Goal: Task Accomplishment & Management: Manage account settings

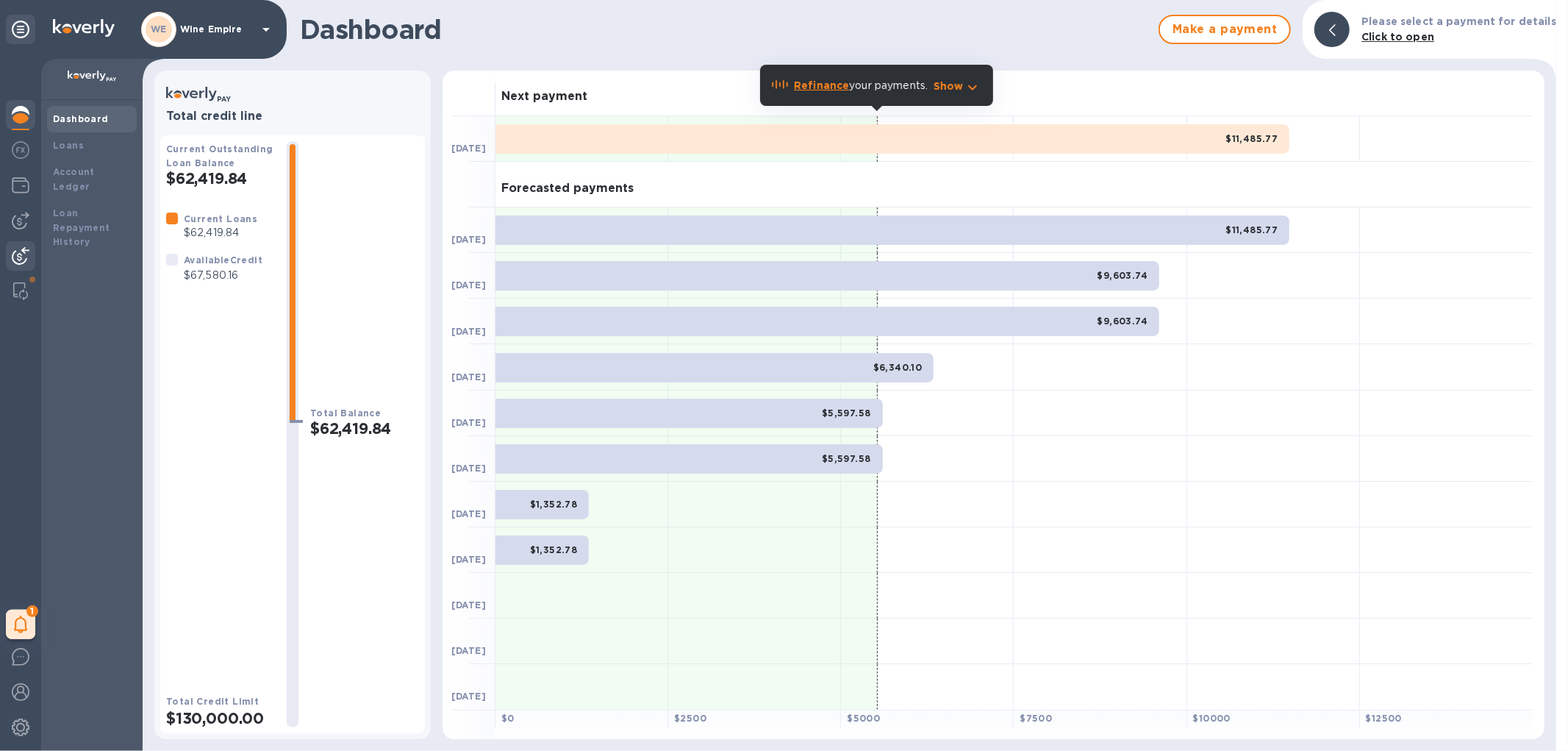
click at [23, 247] on img at bounding box center [20, 256] width 18 height 18
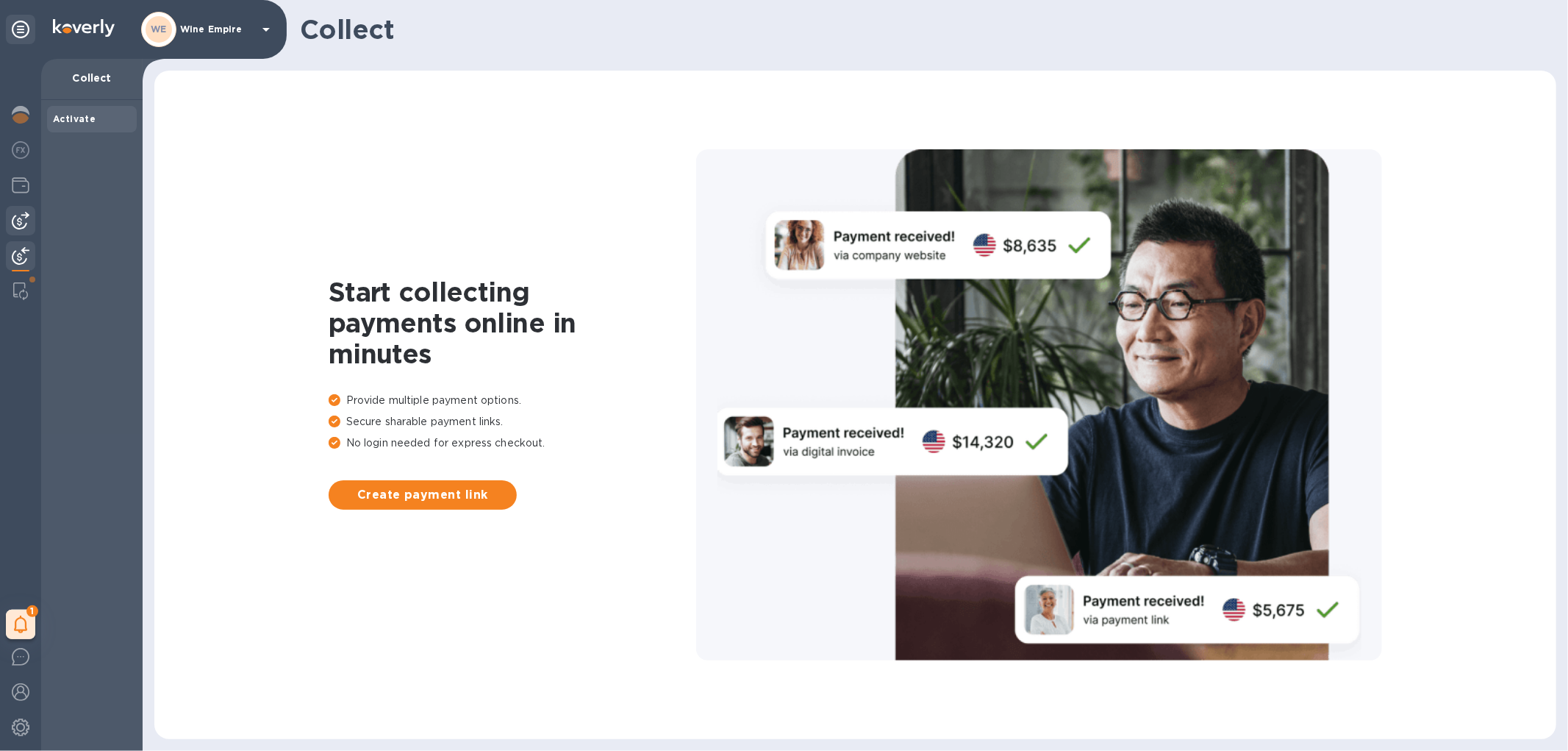
click at [27, 219] on img at bounding box center [20, 220] width 18 height 18
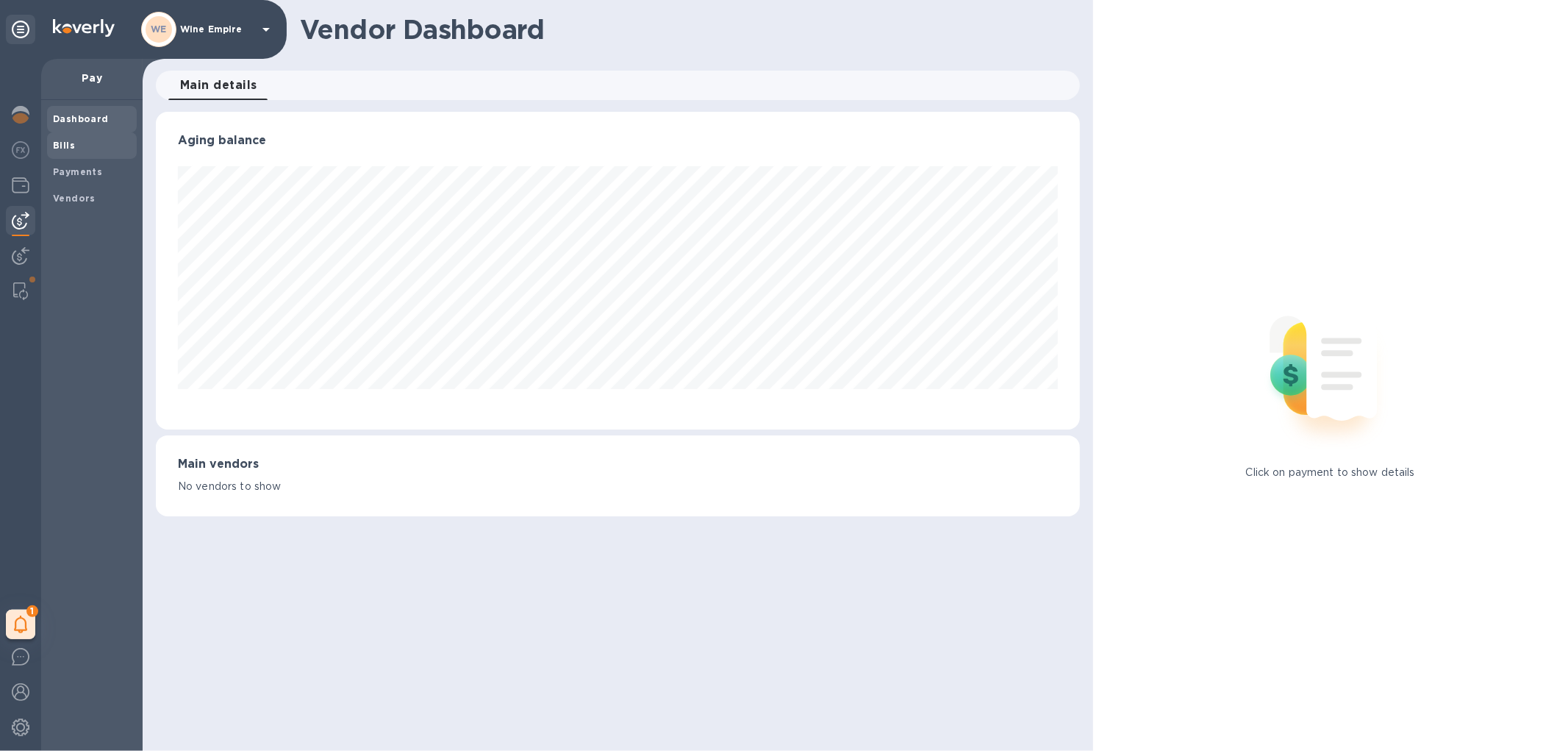
scroll to position [318, 924]
click at [76, 200] on b "Vendors" at bounding box center [74, 198] width 43 height 11
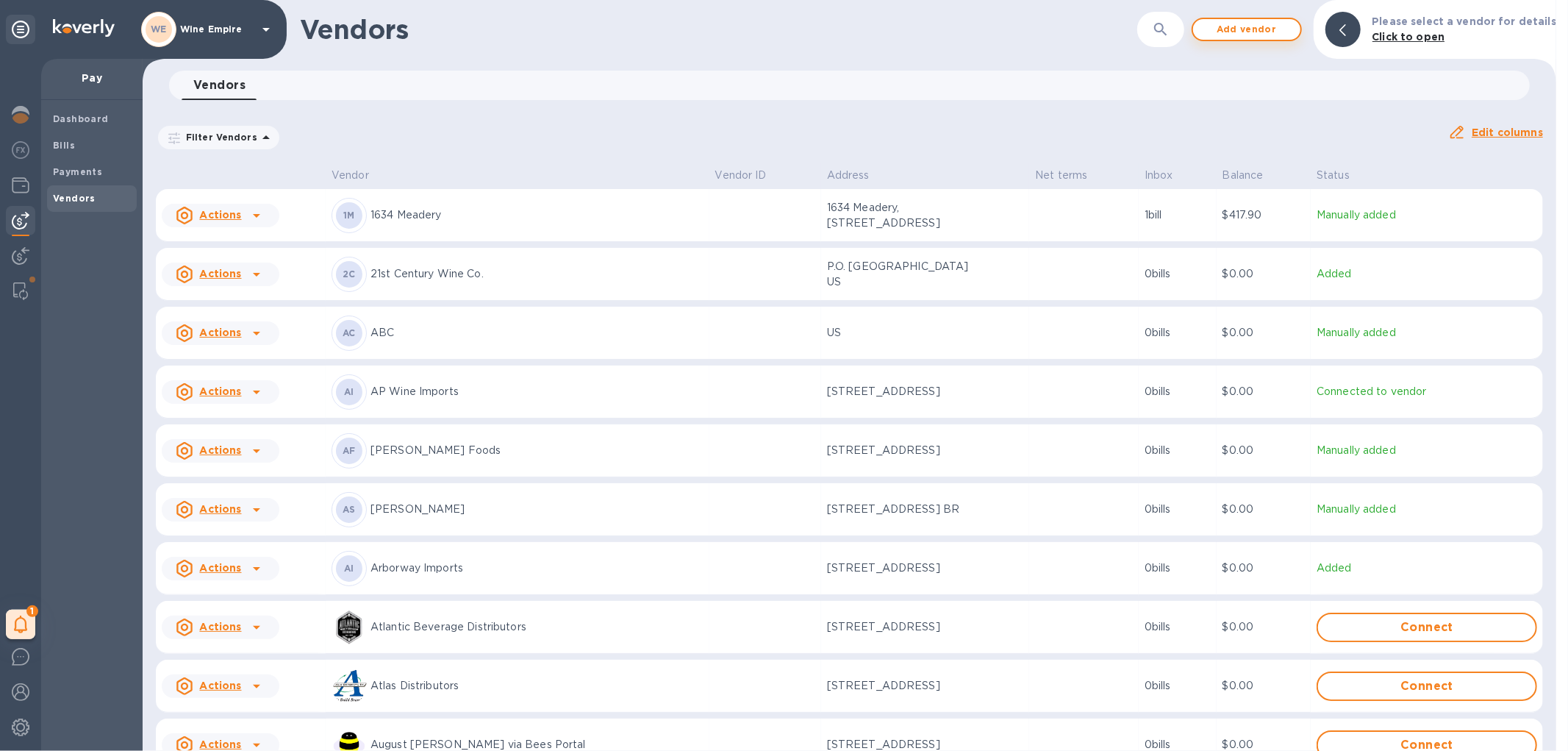
click at [1265, 27] on span "Add vendor" at bounding box center [1247, 29] width 84 height 18
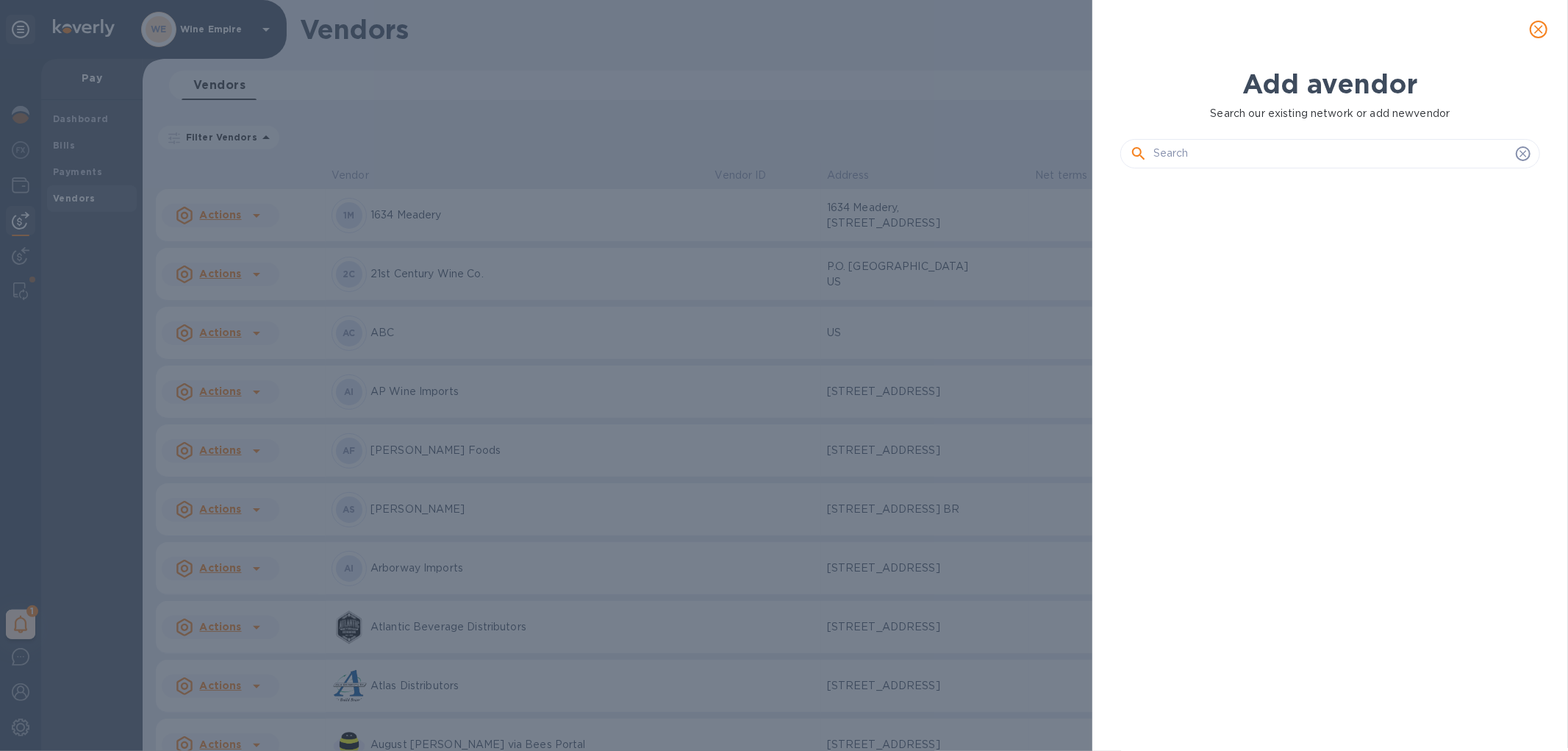
scroll to position [519, 427]
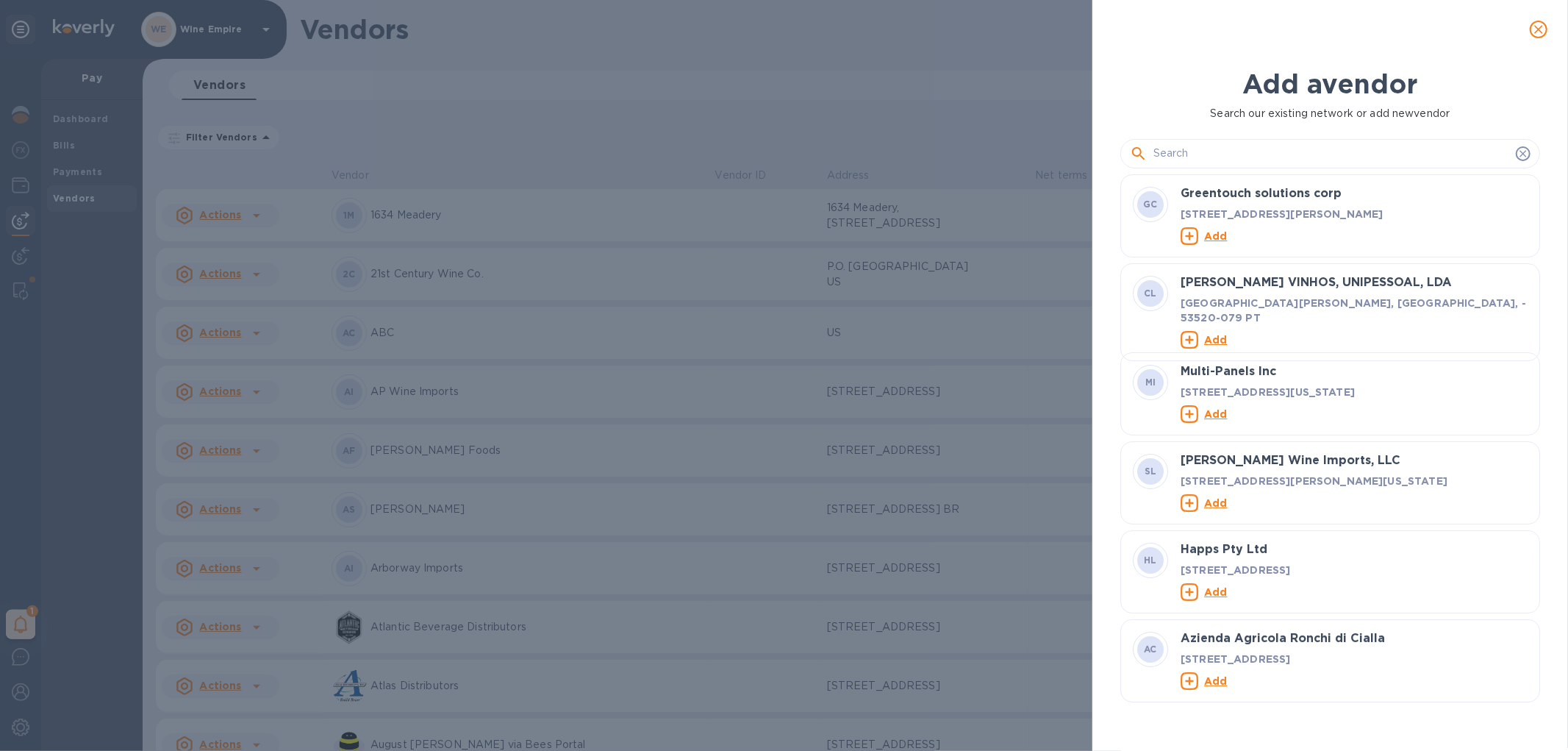
click at [1196, 163] on input "text" at bounding box center [1331, 153] width 356 height 22
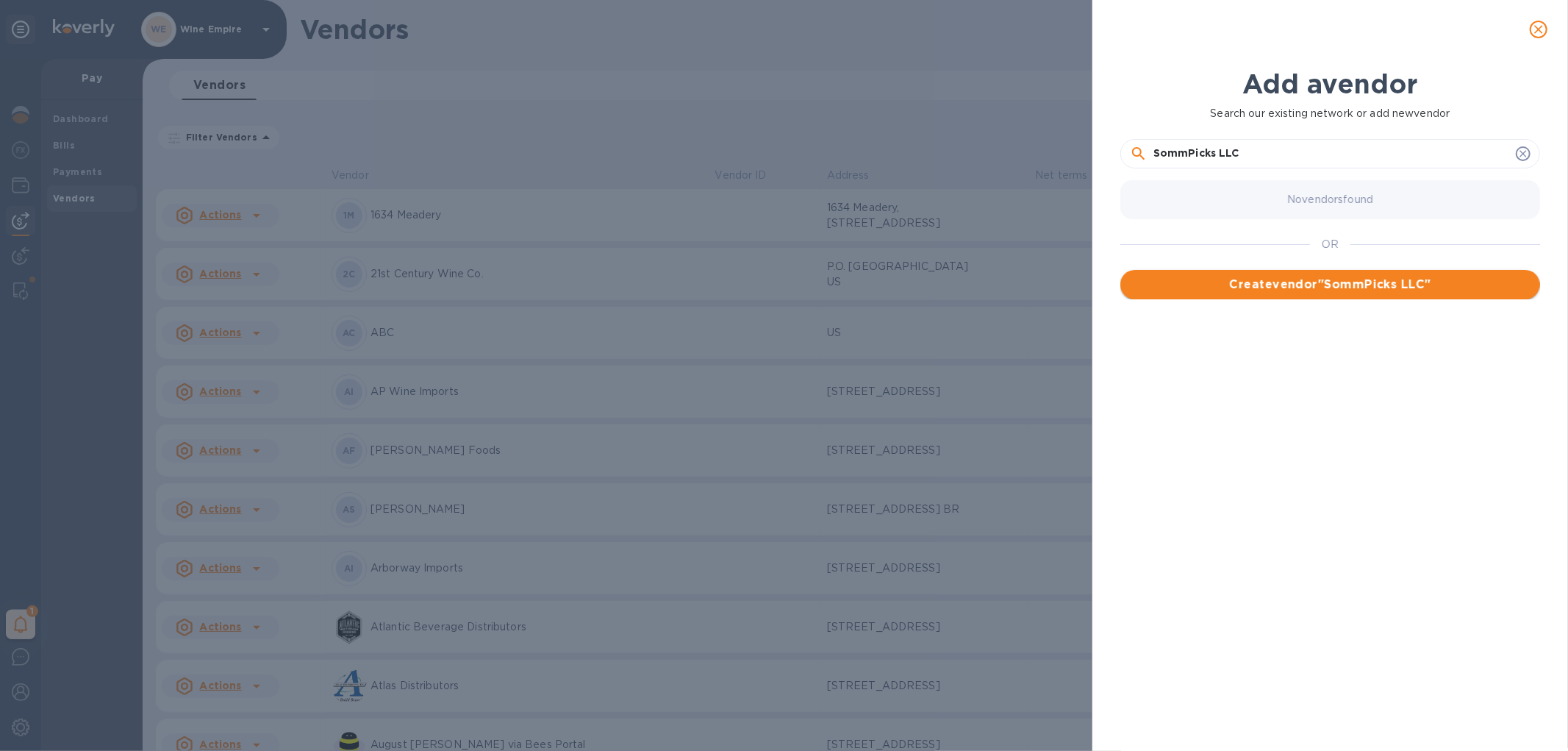
type input "SommPicks LLC"
click at [1339, 291] on span "Create vendor " SommPicks LLC "" at bounding box center [1330, 284] width 396 height 18
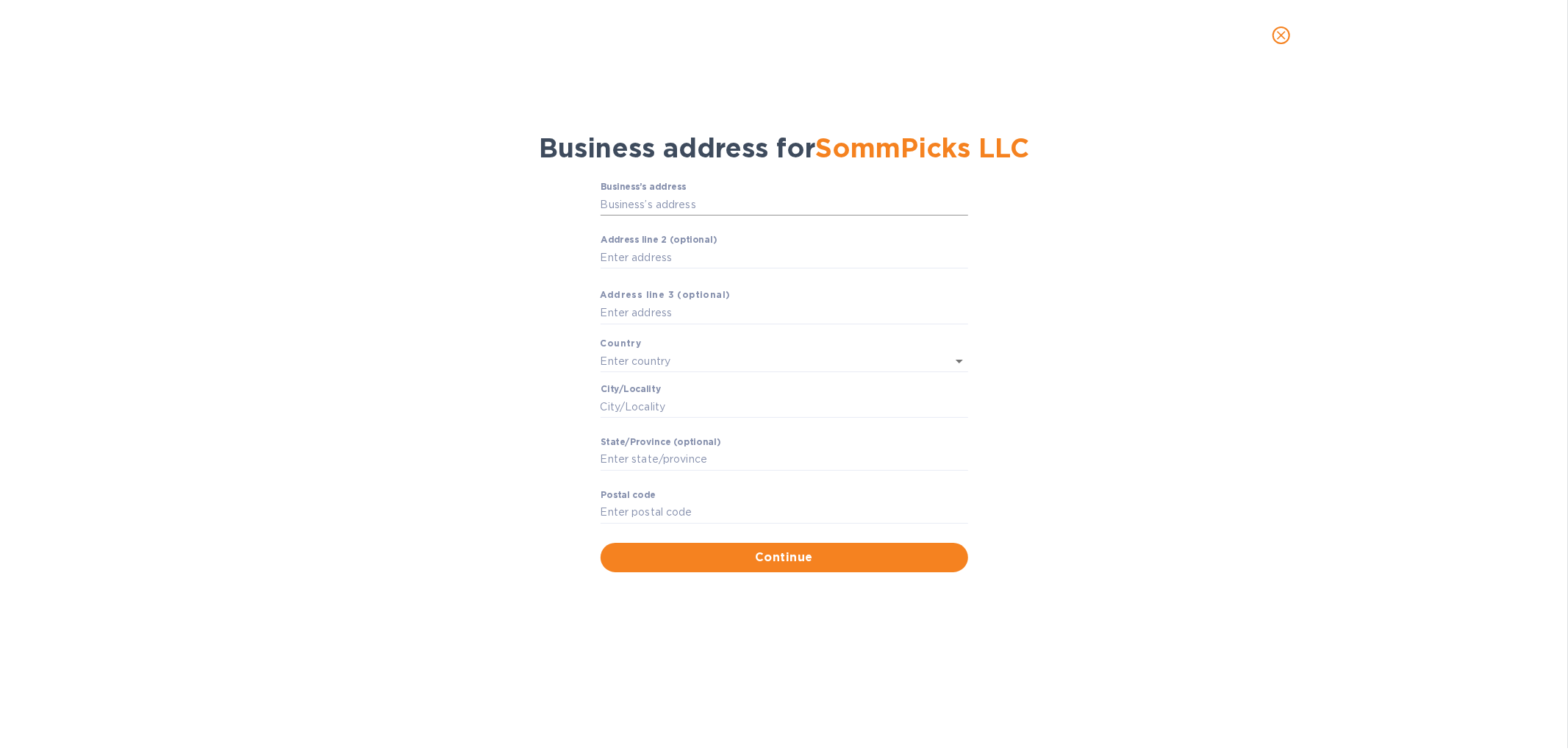
click at [740, 200] on input "Business’s аddress" at bounding box center [784, 205] width 368 height 22
click at [702, 202] on input "Business’s аddress" at bounding box center [784, 205] width 368 height 22
paste input "[STREET_ADDRESS][PERSON_NAME]"
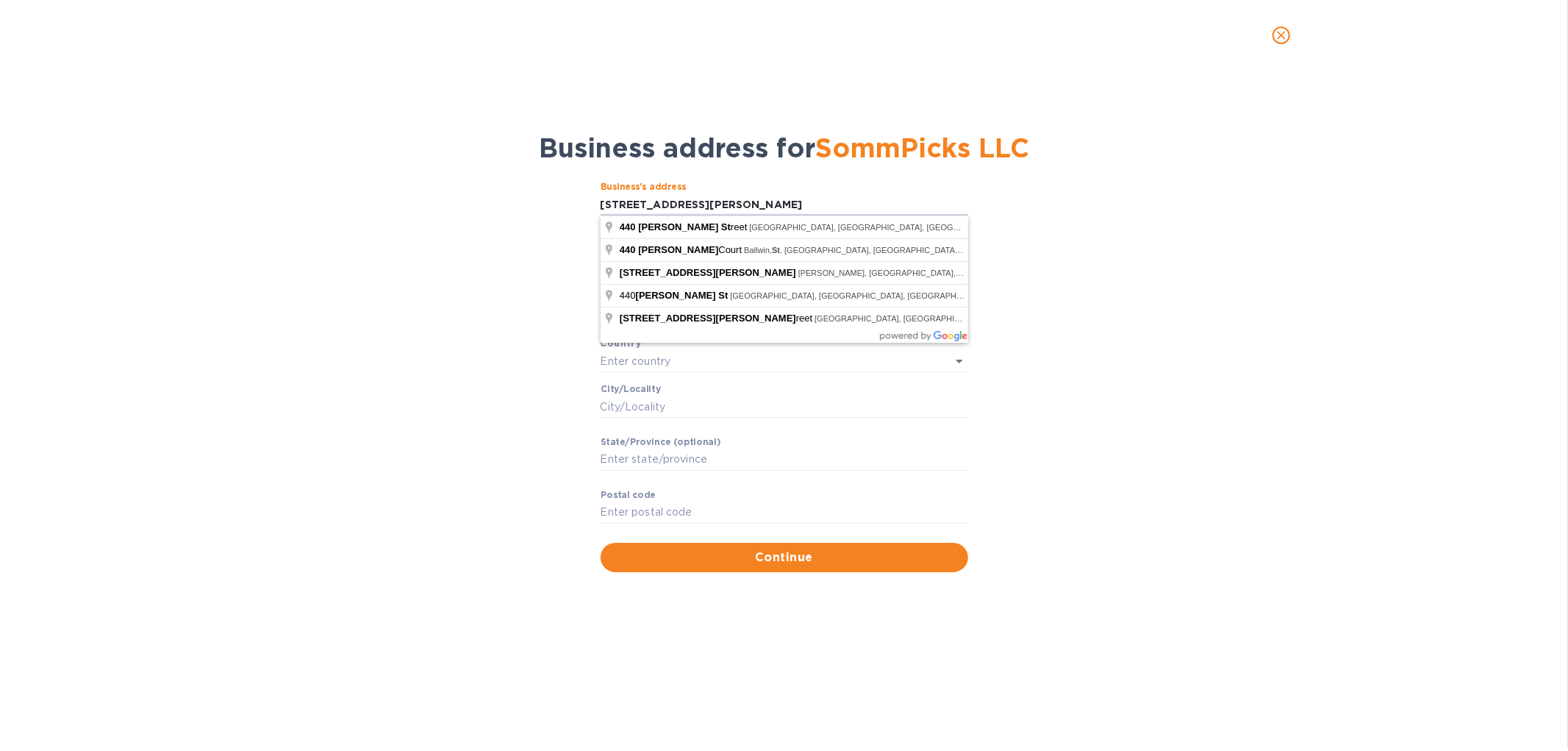
type input "[STREET_ADDRESS][PERSON_NAME]"
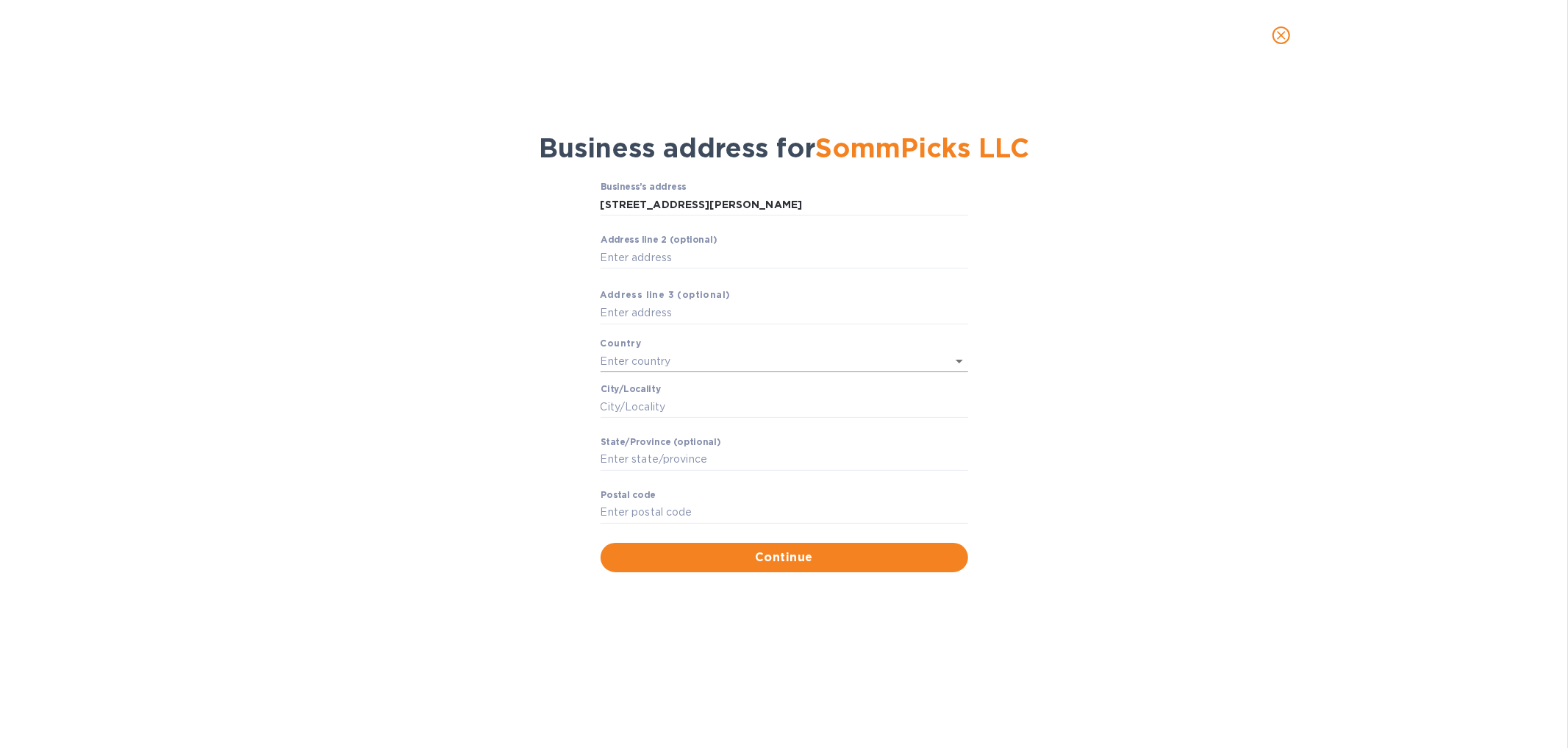
click at [678, 357] on input "text" at bounding box center [764, 360] width 327 height 21
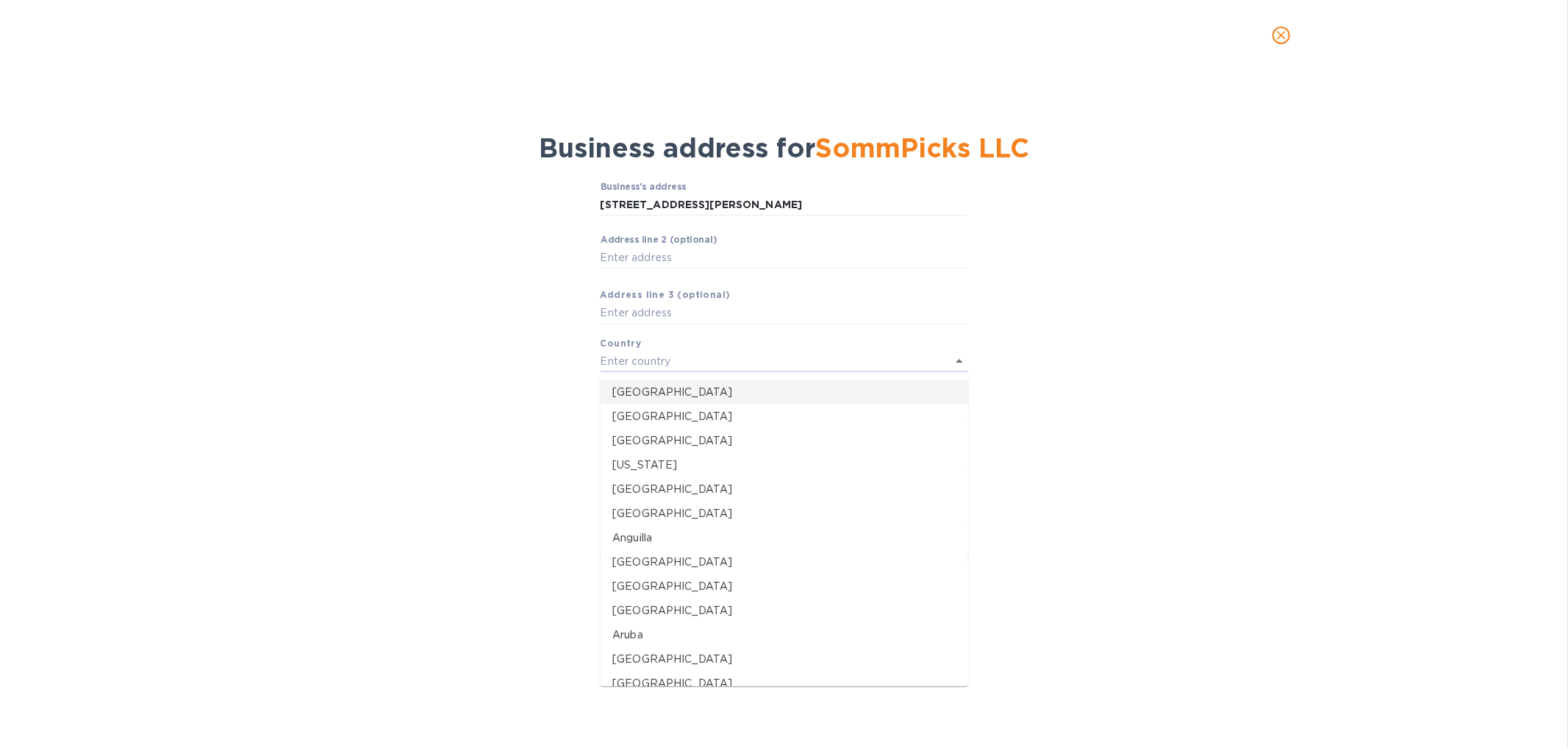
click at [658, 386] on p "[GEOGRAPHIC_DATA]" at bounding box center [784, 392] width 344 height 15
type input "[GEOGRAPHIC_DATA]"
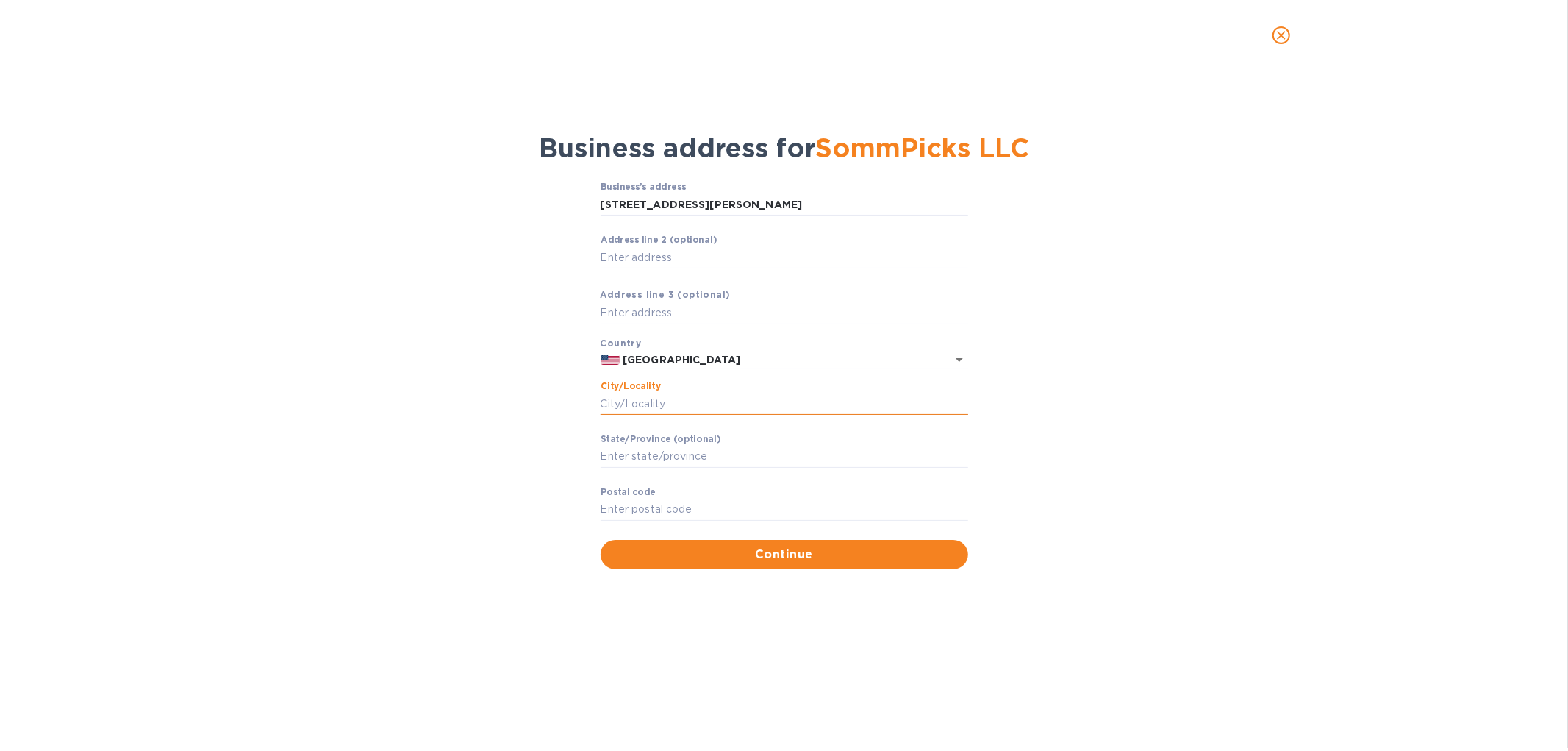
click at [666, 406] on input "Сity/Locаlity" at bounding box center [784, 403] width 368 height 22
paste input "[GEOGRAPHIC_DATA]"
type input "[GEOGRAPHIC_DATA]"
click at [665, 447] on input "Stаte/Province (optional)" at bounding box center [784, 457] width 368 height 22
type input "[US_STATE]"
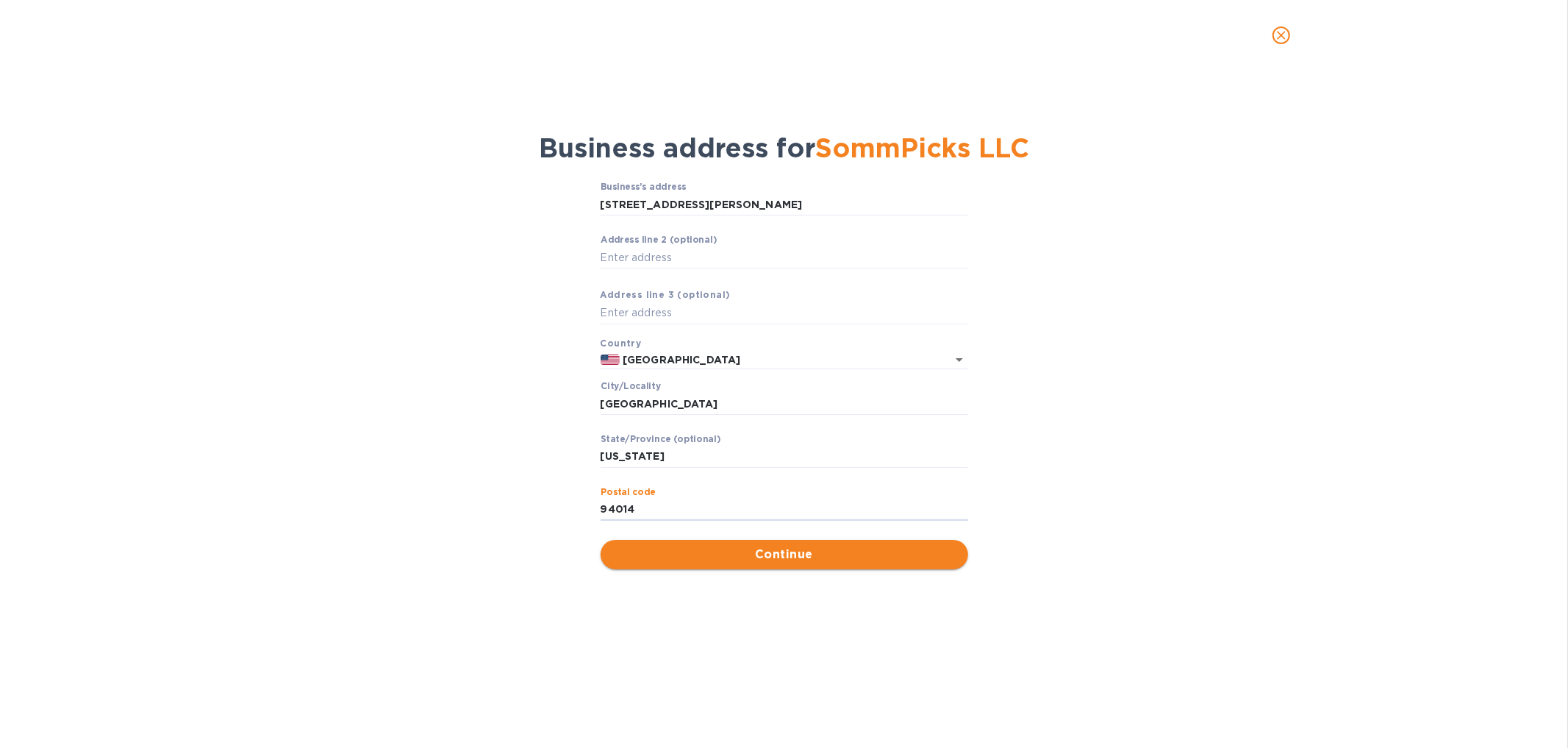
type input "94014"
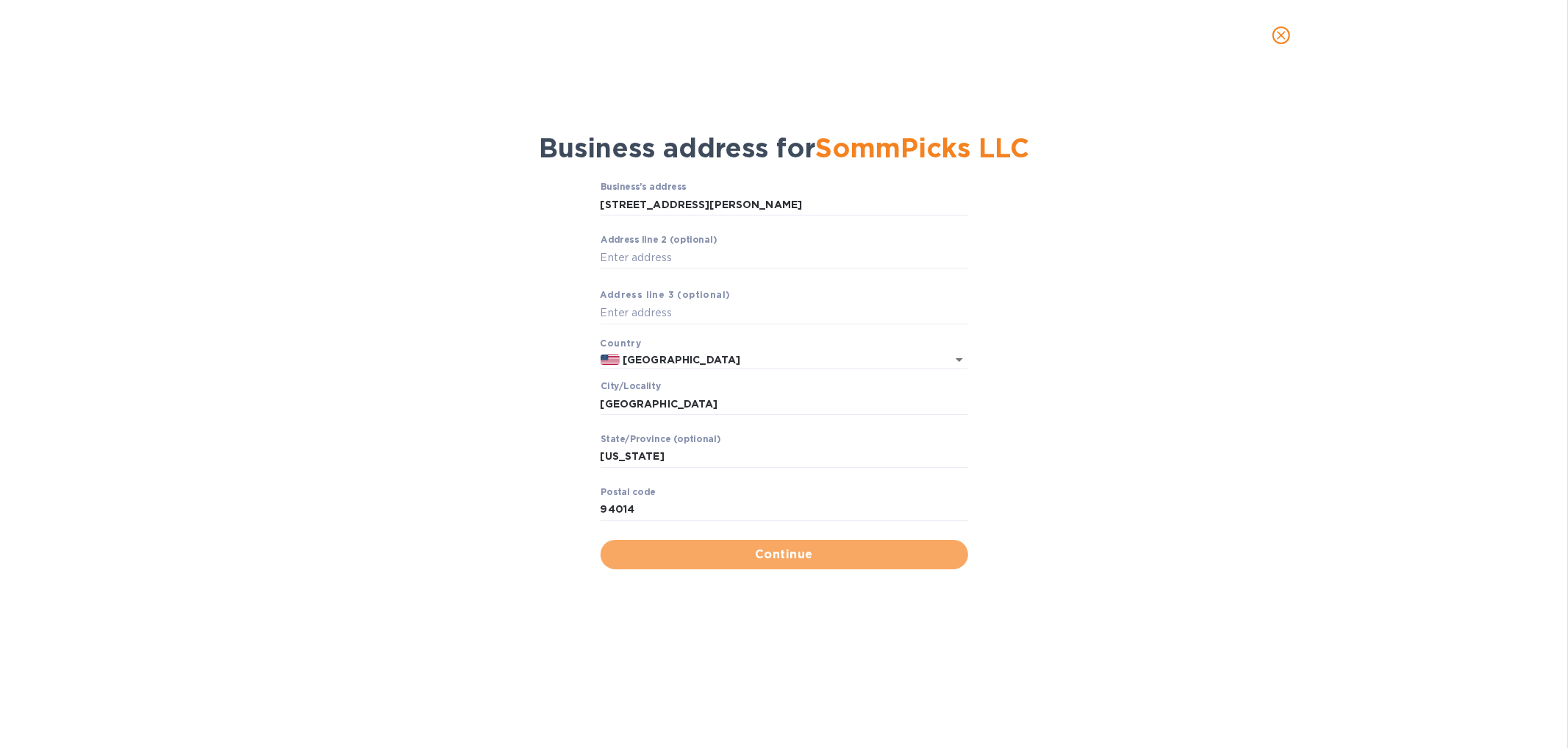
click at [715, 549] on span "Continue" at bounding box center [784, 554] width 344 height 18
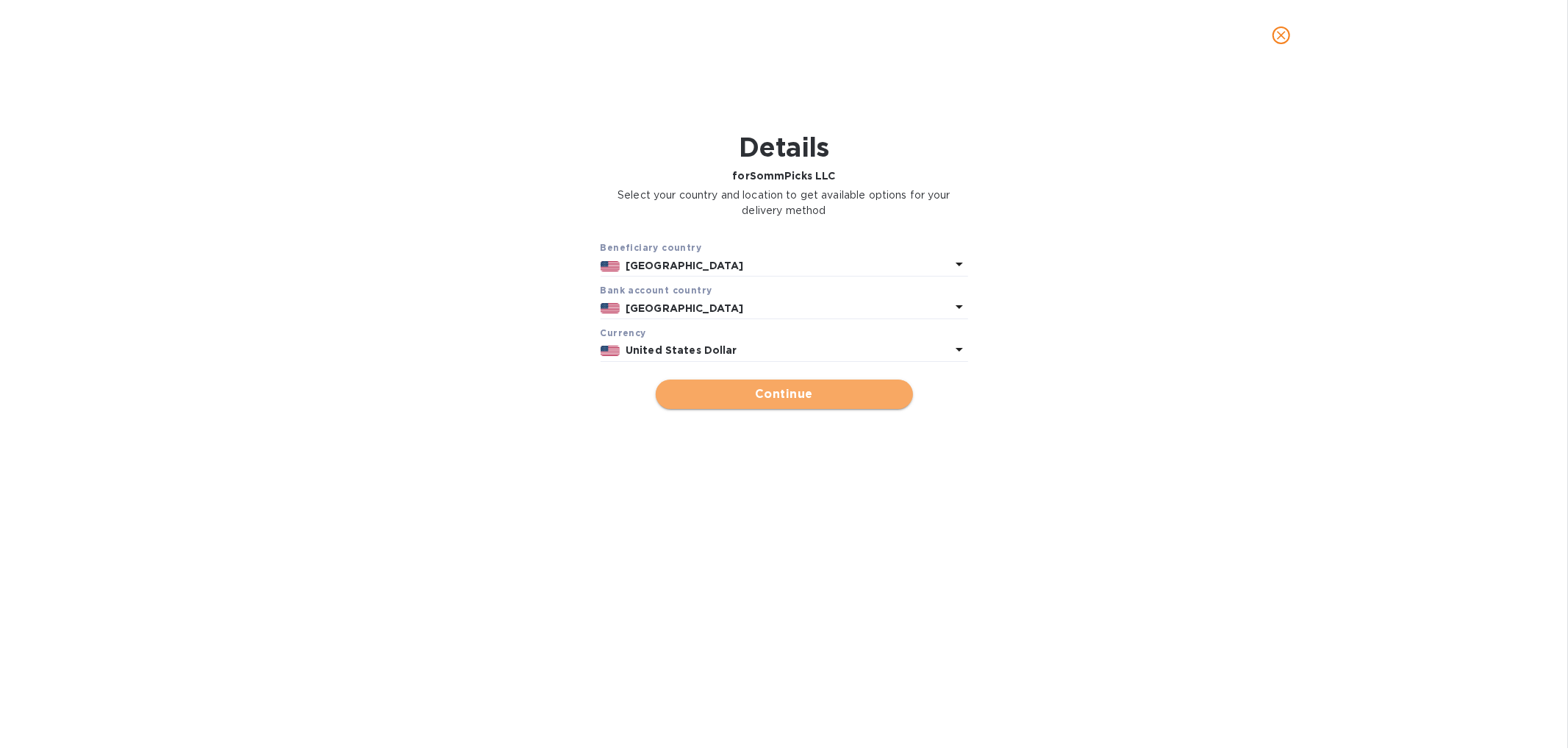
click at [790, 397] on span "Continue" at bounding box center [784, 394] width 234 height 18
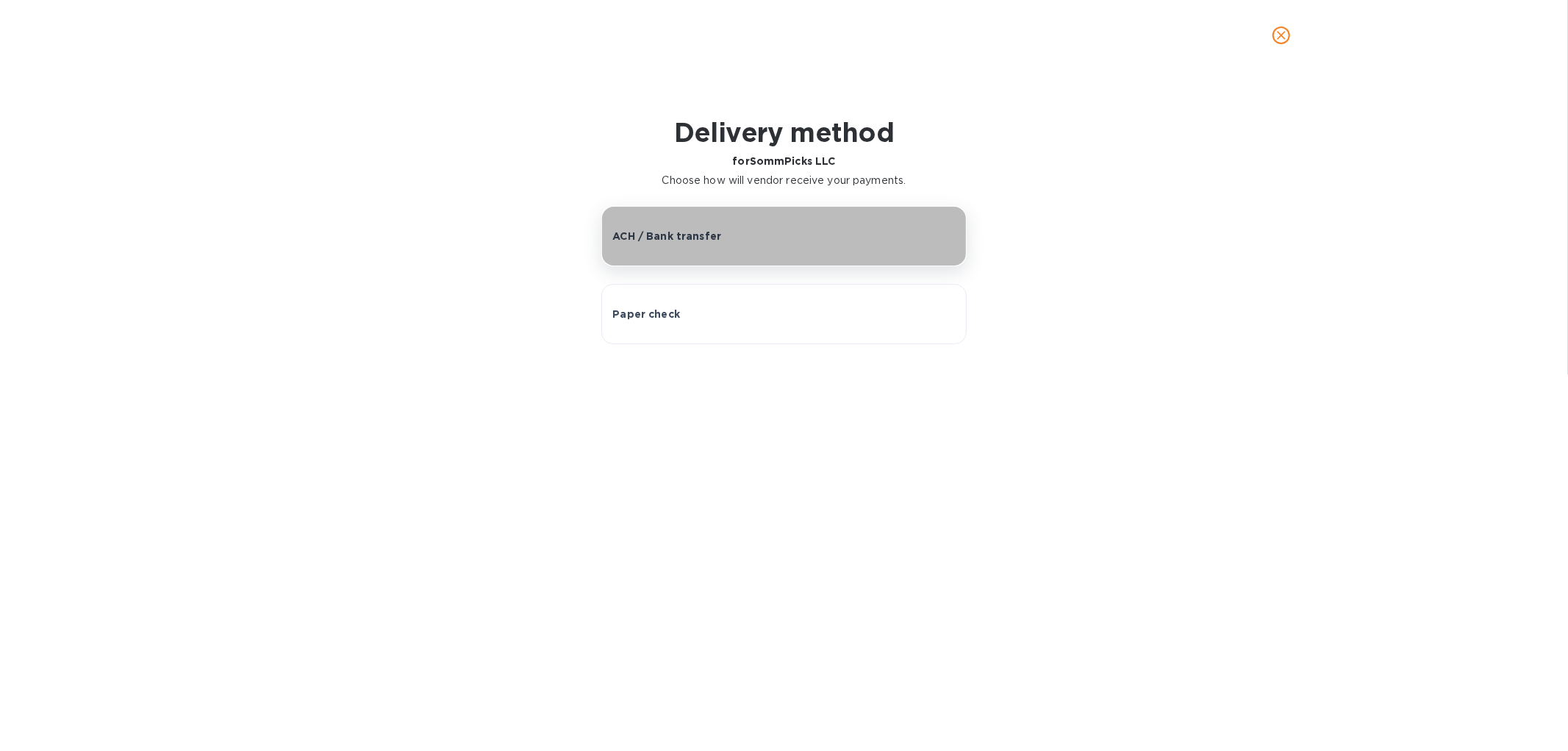
click at [793, 251] on button "ACH / Bank transfer" at bounding box center [784, 236] width 365 height 60
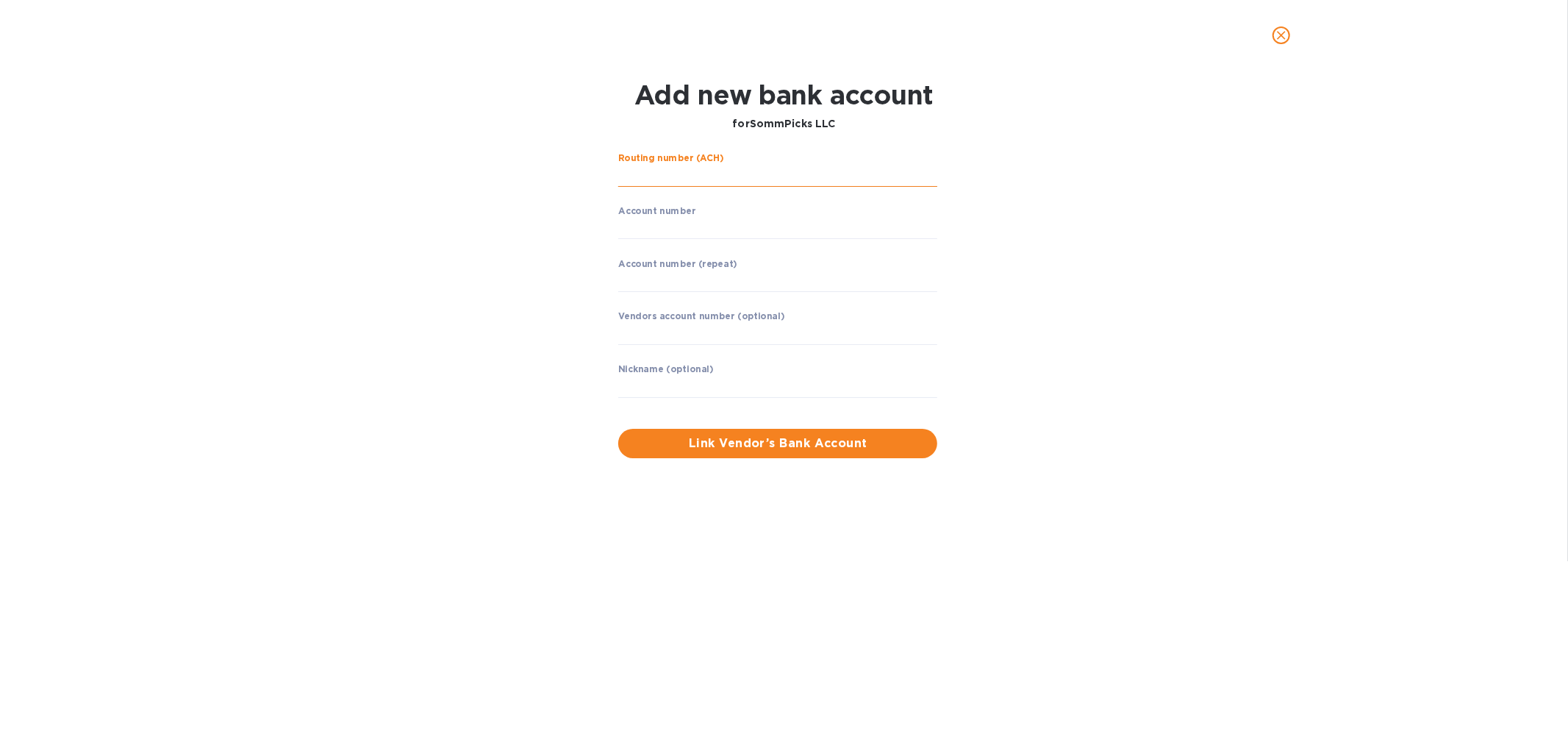
click at [787, 174] on input "string" at bounding box center [778, 176] width 319 height 22
click at [763, 179] on input "string" at bounding box center [778, 176] width 319 height 22
click at [732, 174] on input "string" at bounding box center [778, 176] width 319 height 22
click at [653, 171] on input "string" at bounding box center [778, 176] width 319 height 22
paste input "021000089"
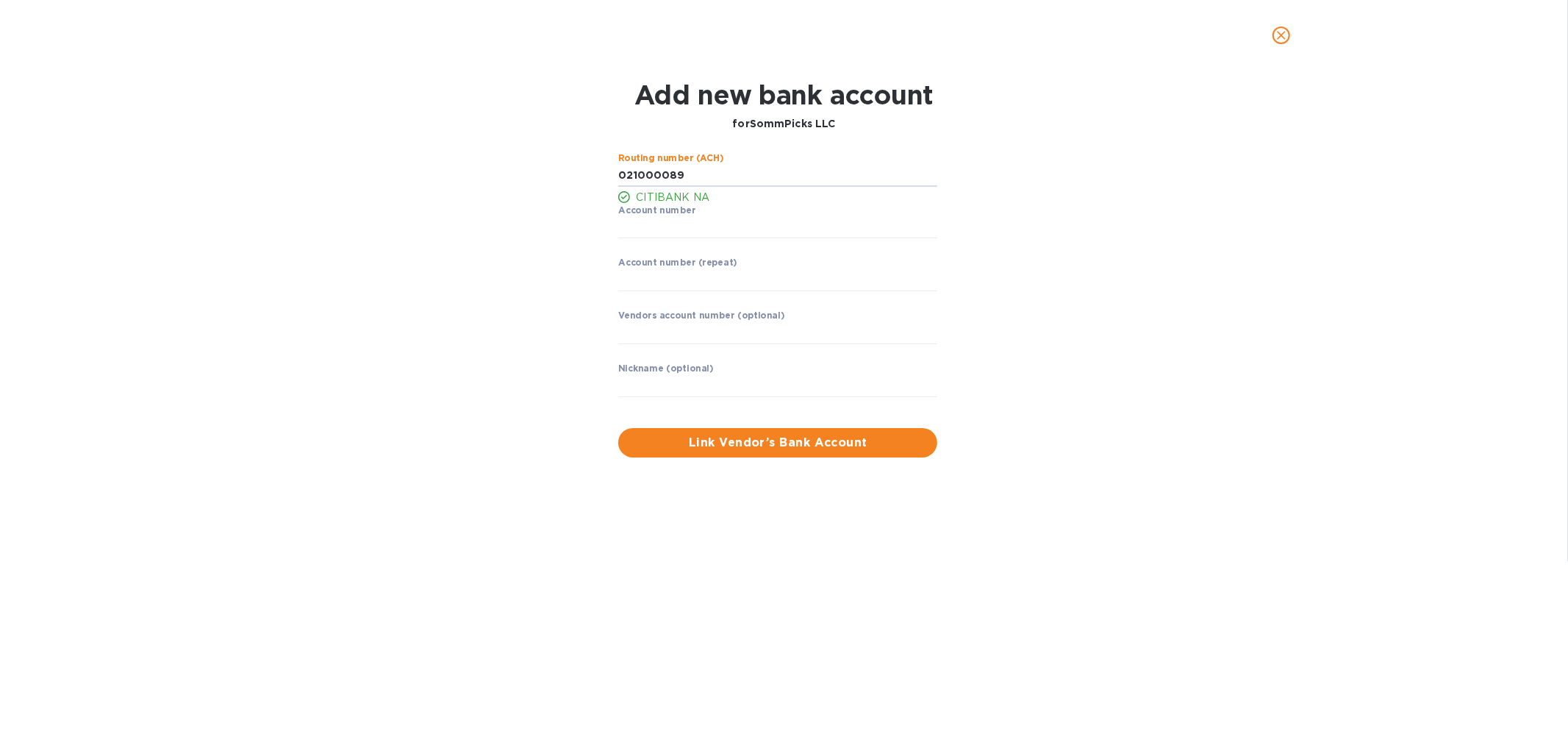
type input "021000089"
click at [651, 241] on p "​" at bounding box center [778, 249] width 319 height 17
click at [650, 230] on input "string" at bounding box center [778, 228] width 319 height 22
paste input "4990028640"
type input "4990028640"
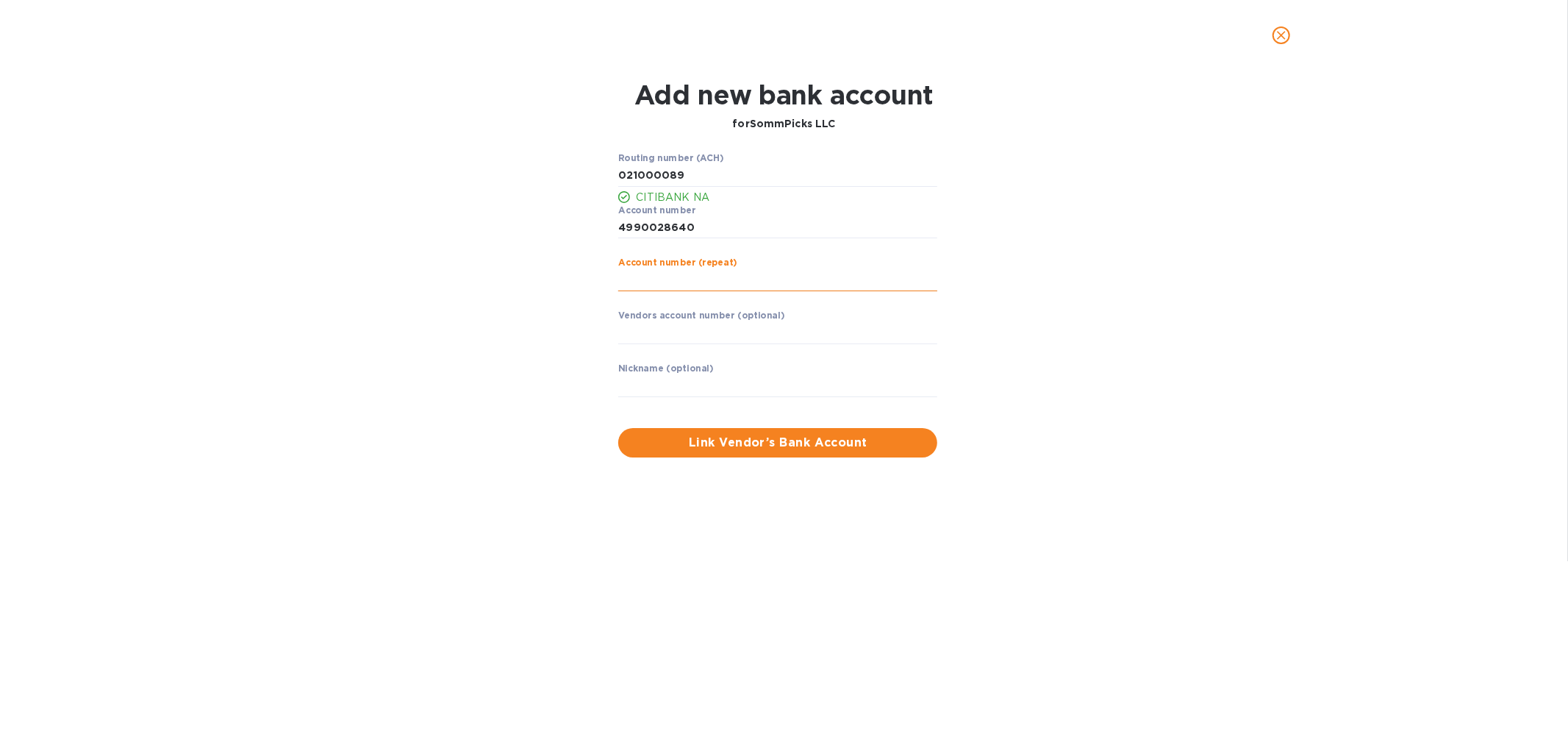
click at [668, 276] on input "string" at bounding box center [778, 280] width 319 height 22
paste input "4990028640"
type input "4990028640"
click at [723, 386] on input "text" at bounding box center [778, 386] width 319 height 22
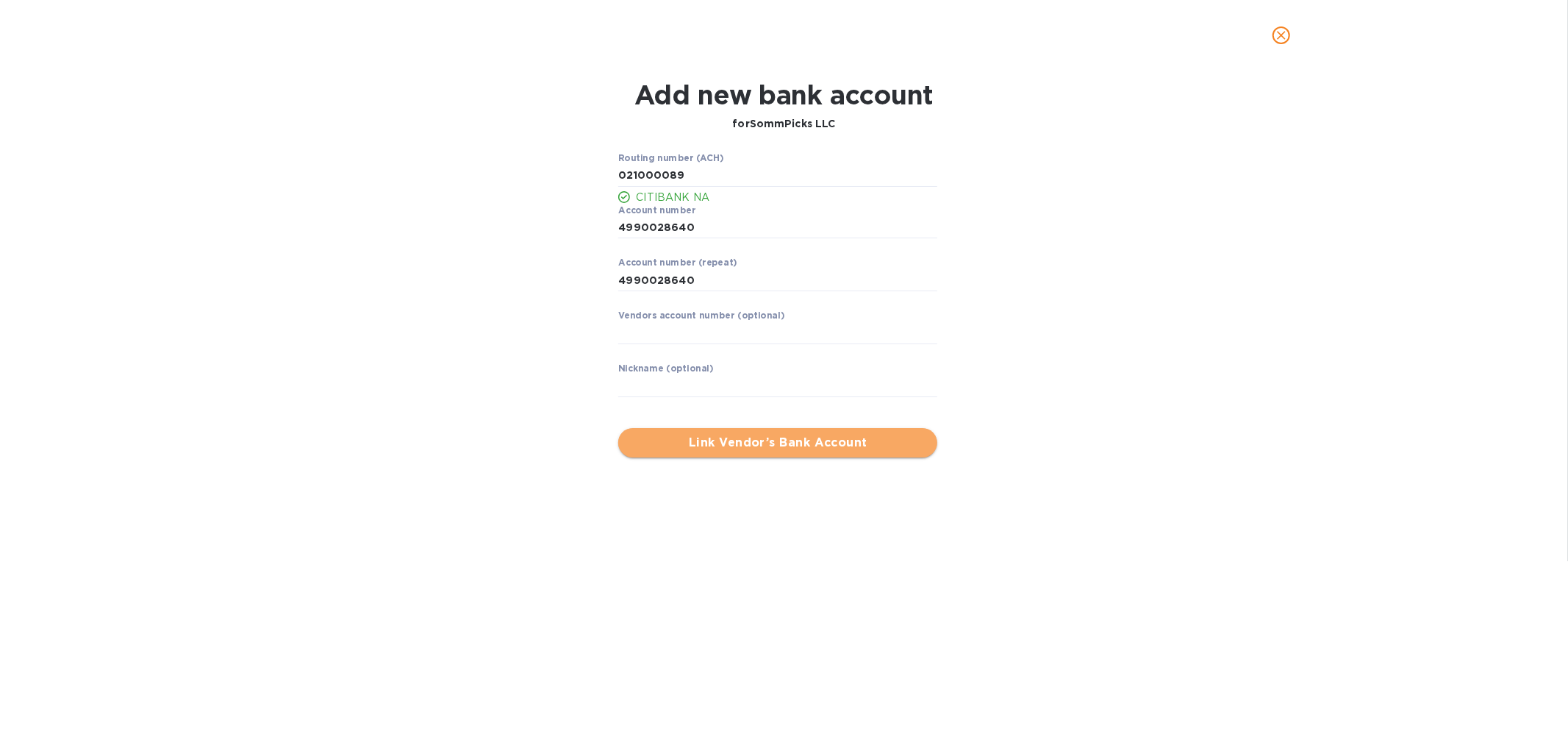
click at [759, 440] on span "Link Vendor’s Bank Account" at bounding box center [778, 443] width 296 height 18
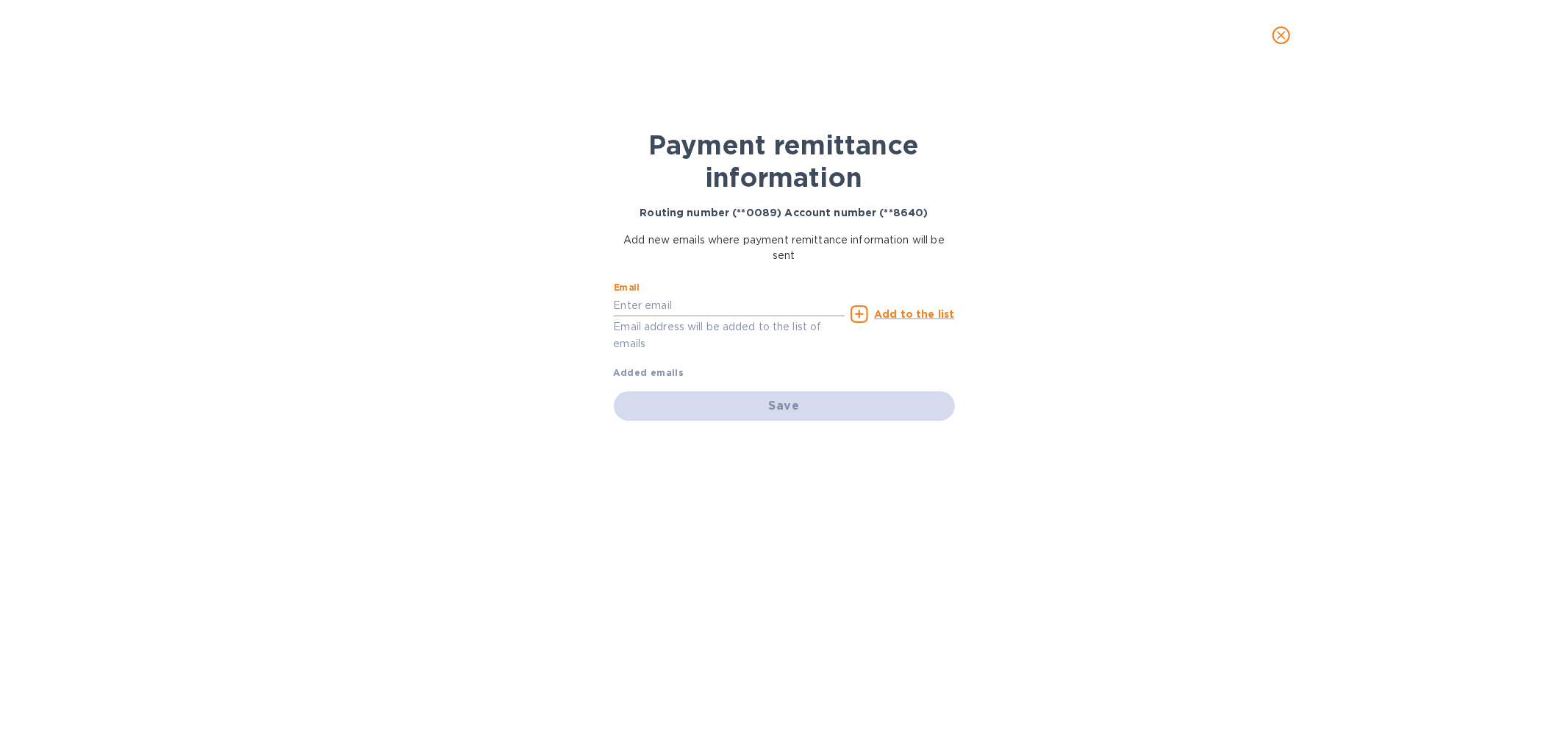
click at [626, 303] on input "text" at bounding box center [730, 305] width 231 height 22
paste input "[EMAIL_ADDRESS][DOMAIN_NAME]"
type input "[EMAIL_ADDRESS][DOMAIN_NAME]"
click at [868, 309] on icon at bounding box center [859, 313] width 18 height 18
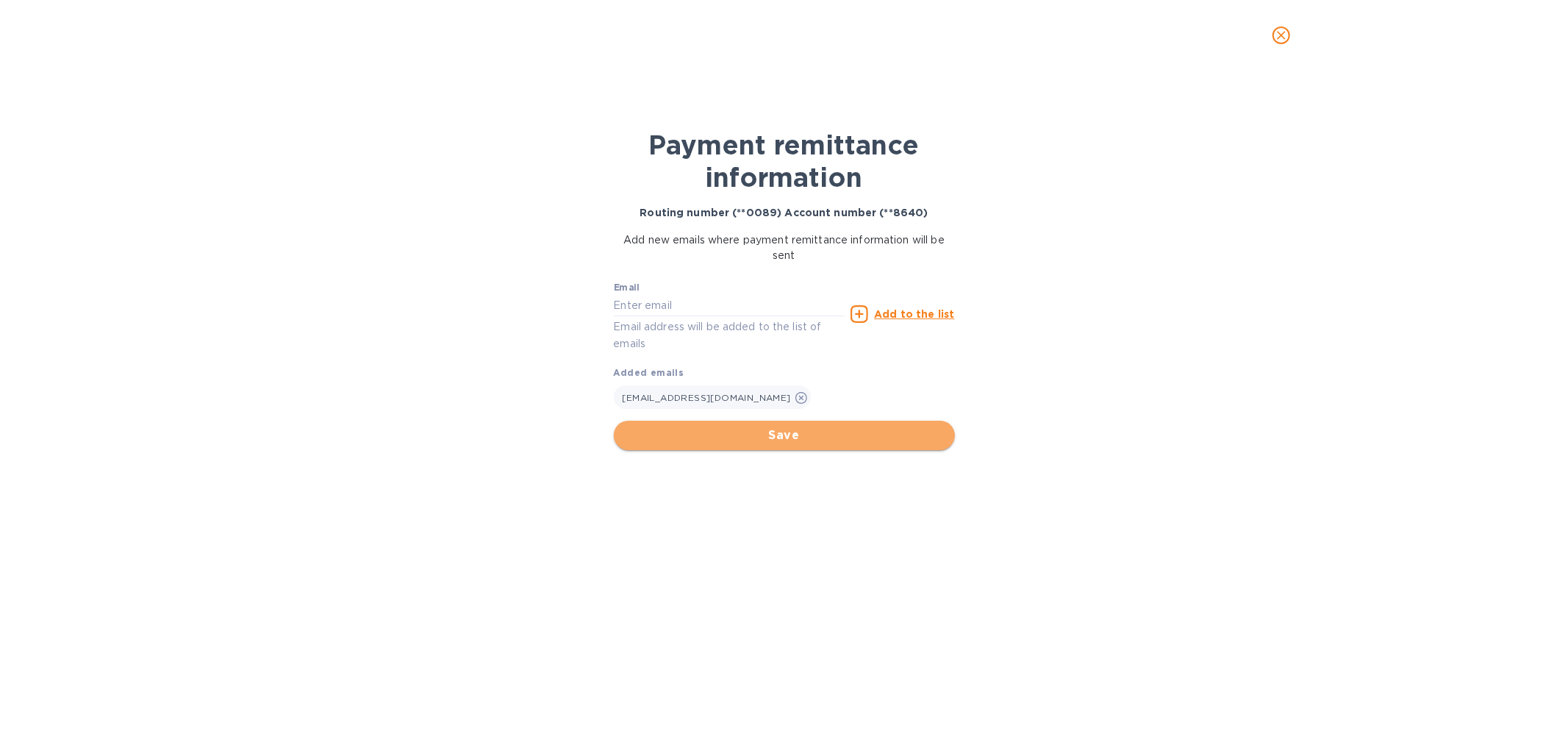
click at [767, 434] on span "Save" at bounding box center [784, 435] width 318 height 18
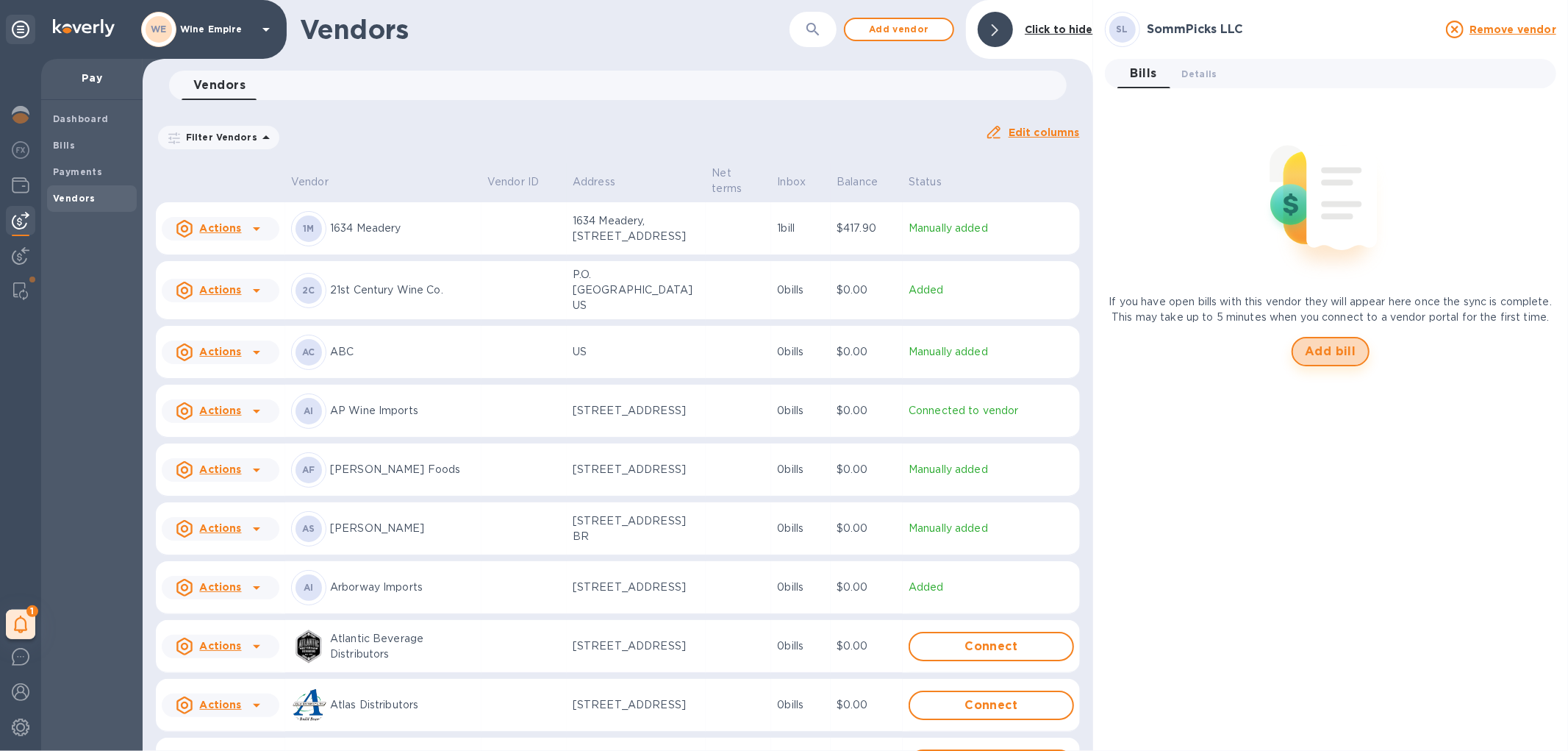
click at [1322, 358] on span "Add bill" at bounding box center [1330, 351] width 51 height 18
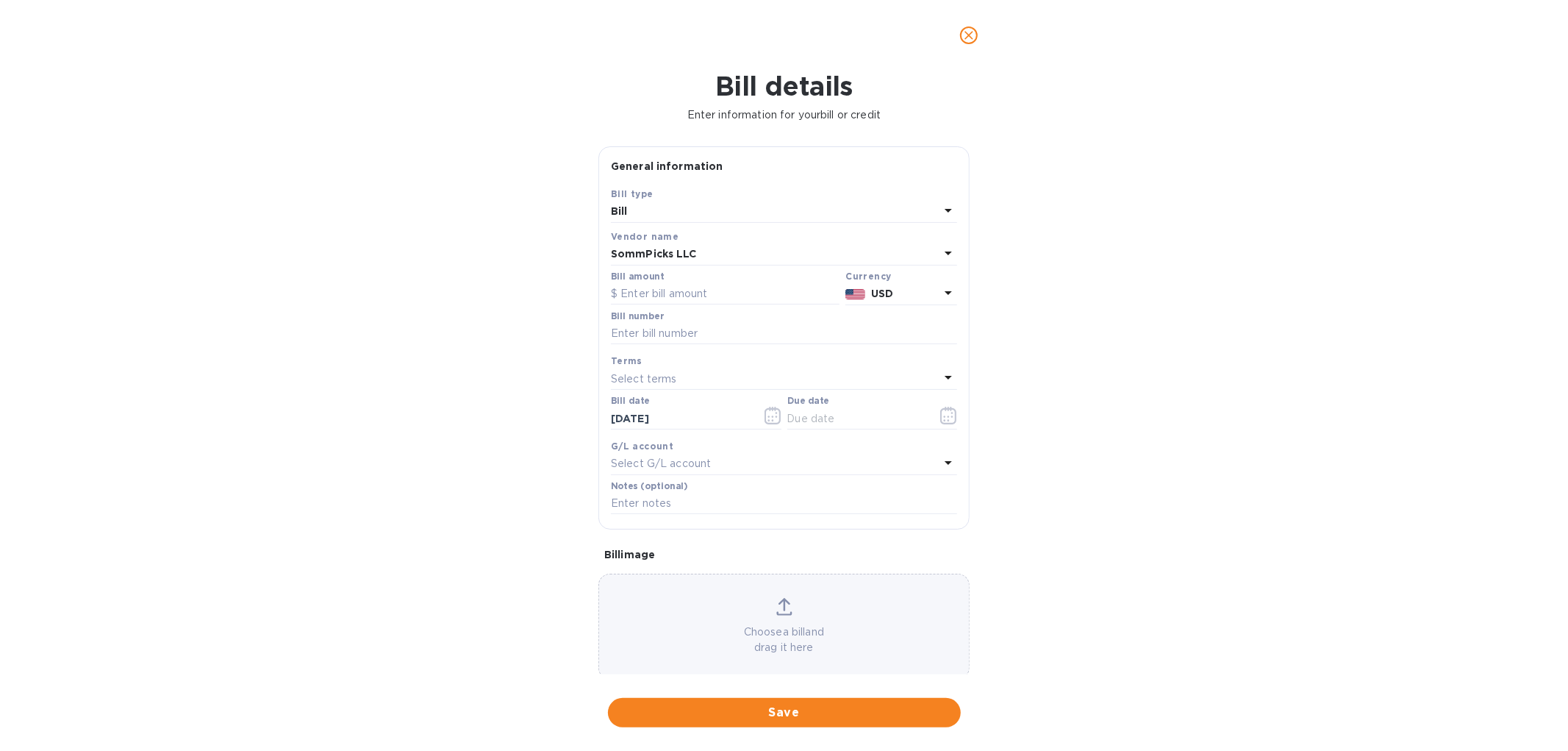
click at [766, 623] on div "Choose a bill and drag it here" at bounding box center [784, 626] width 370 height 57
click at [686, 303] on input "text" at bounding box center [725, 294] width 229 height 22
type input "7,623.75"
click at [644, 339] on input "text" at bounding box center [784, 334] width 346 height 22
paste input "75136"
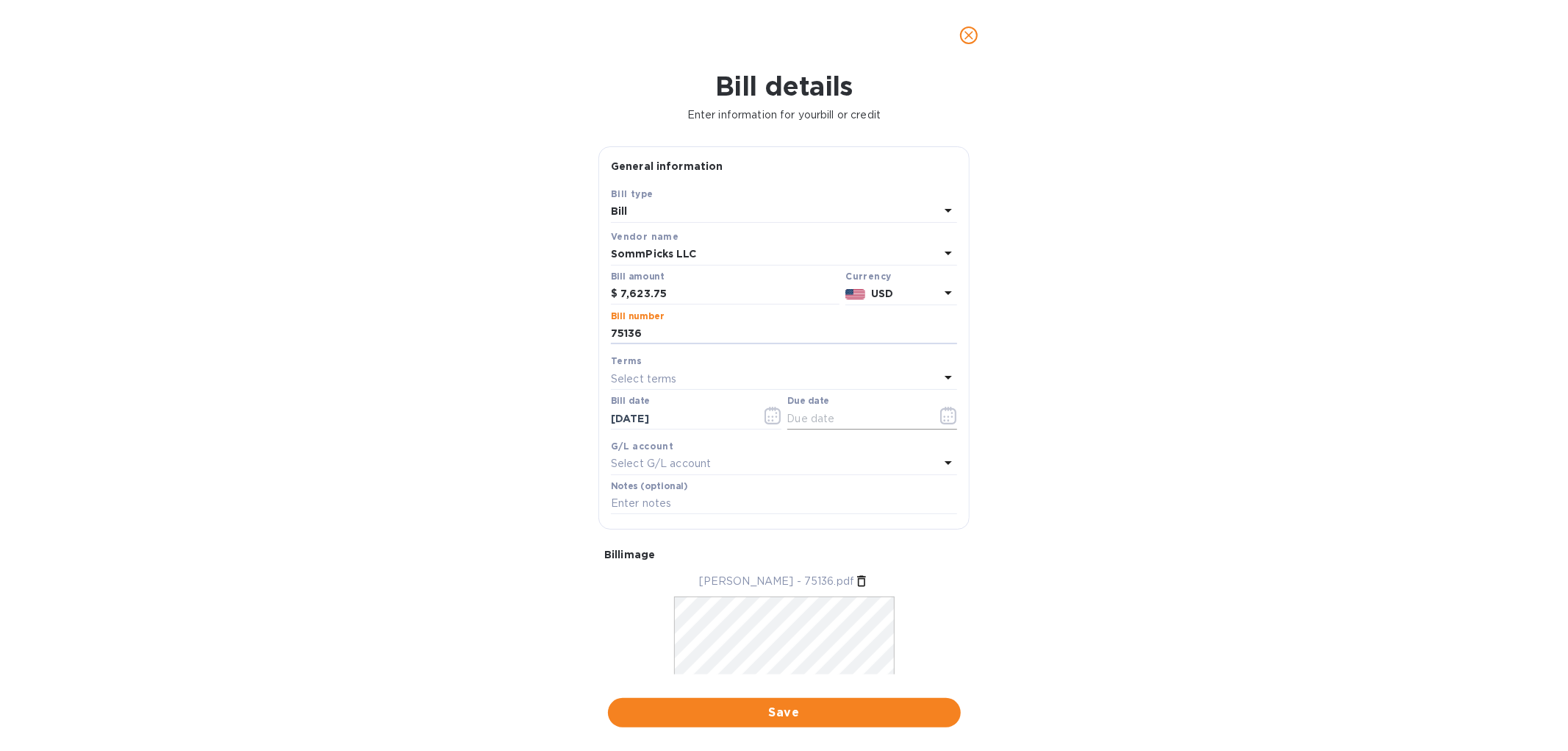
type input "75136"
click at [950, 421] on icon "button" at bounding box center [948, 415] width 16 height 18
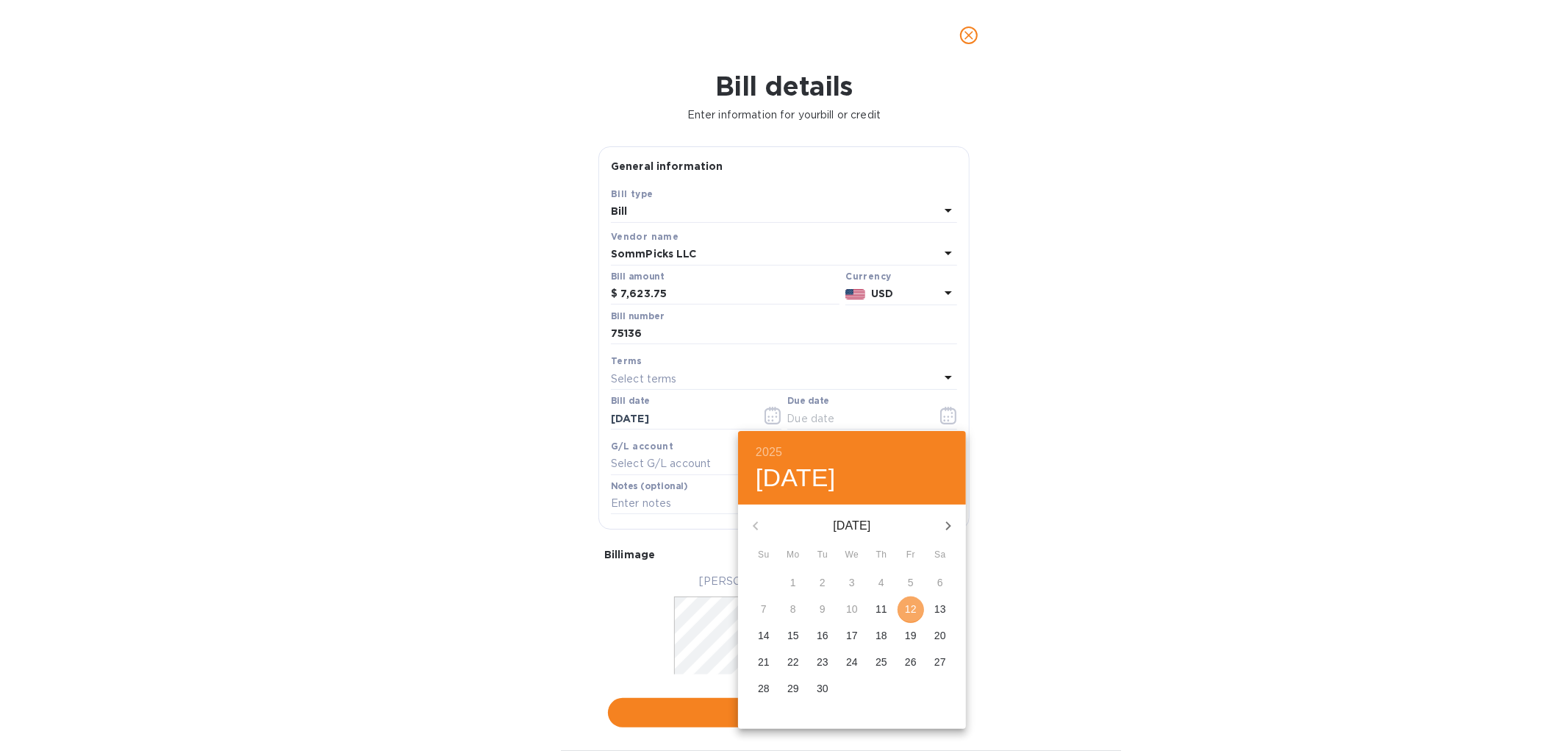
click at [908, 608] on p "12" at bounding box center [911, 609] width 12 height 15
type input "[DATE]"
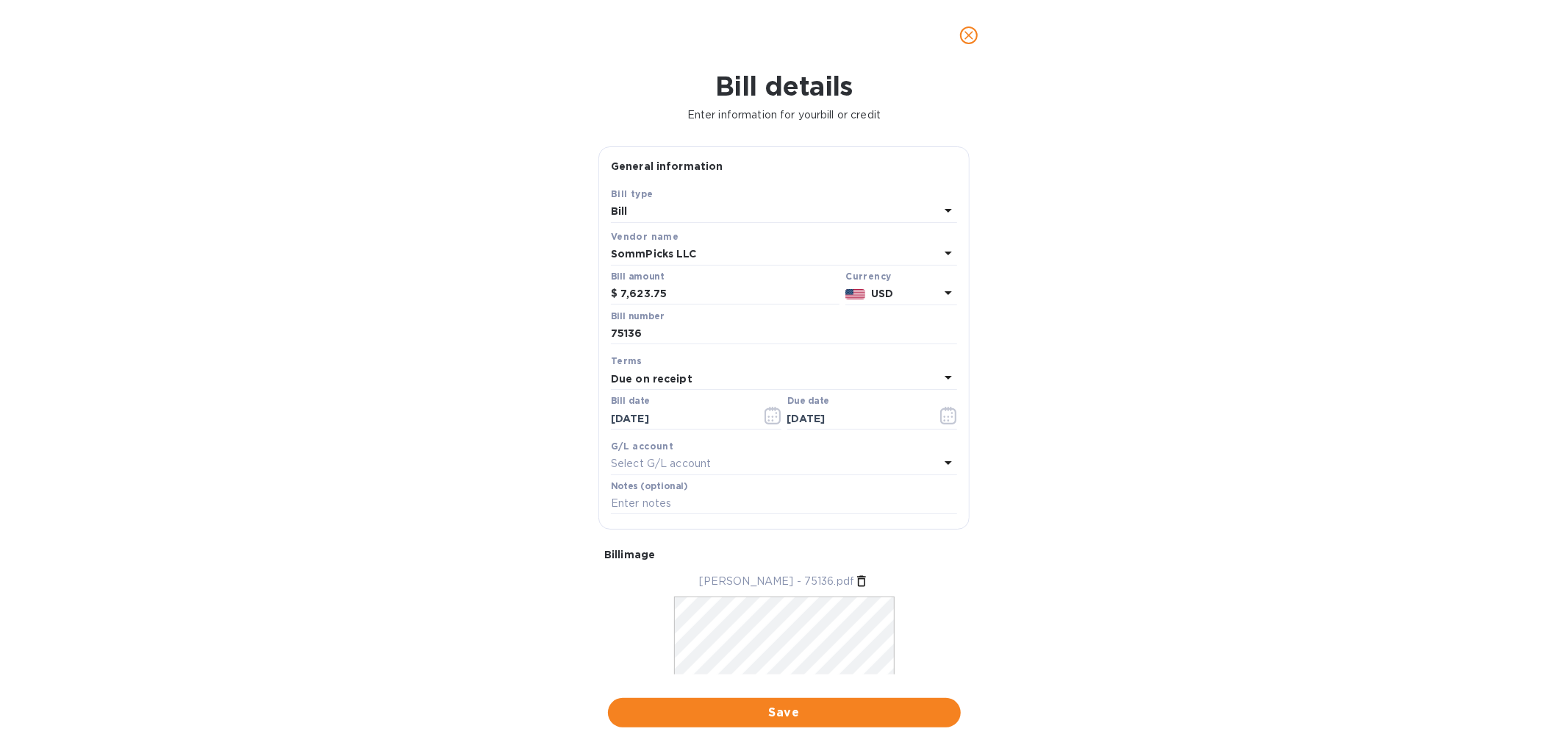
click at [676, 462] on p "Select G/L account" at bounding box center [660, 464] width 100 height 15
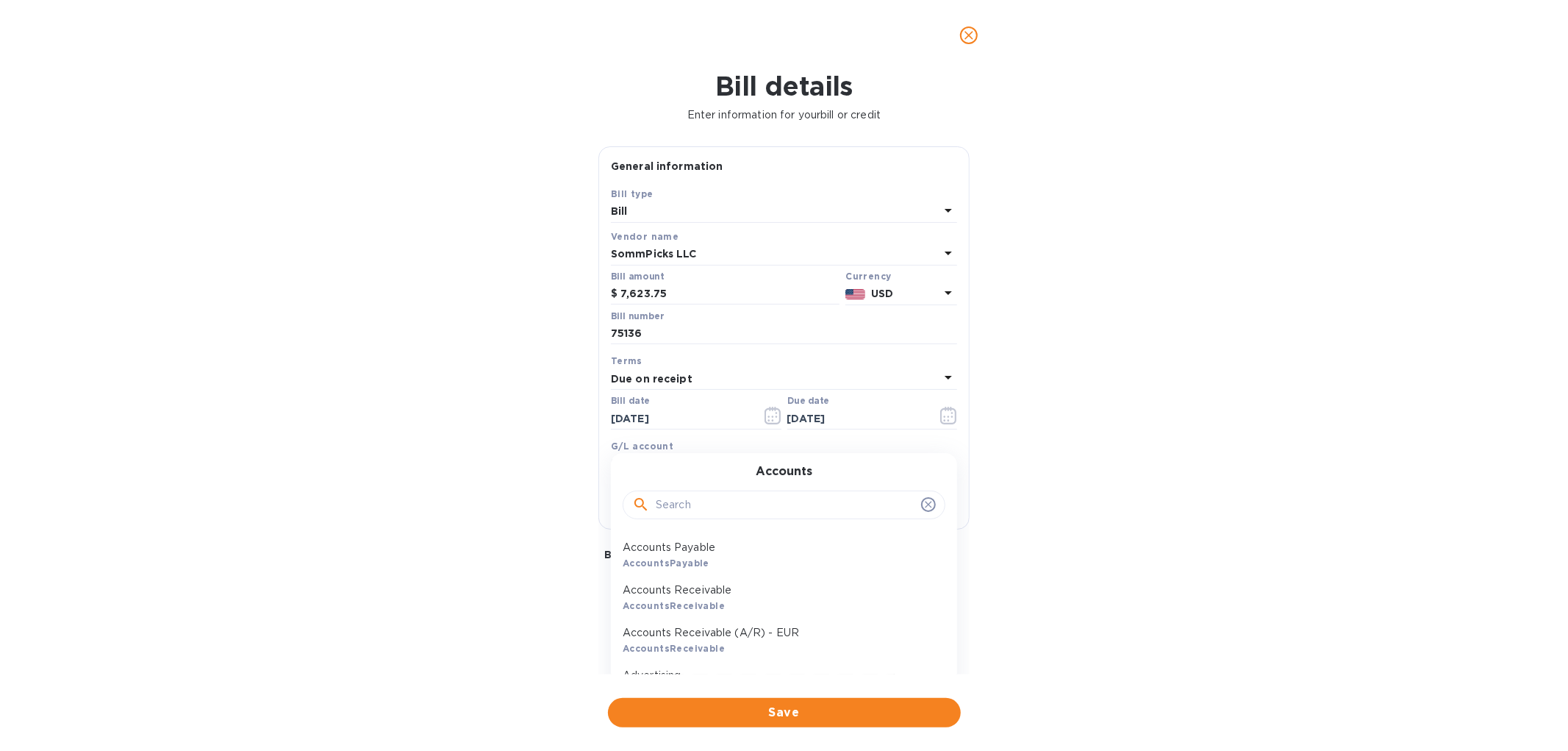
click at [693, 508] on input "text" at bounding box center [786, 505] width 260 height 22
type input "wine"
click at [664, 567] on div "Wine - COGS Account" at bounding box center [778, 555] width 323 height 43
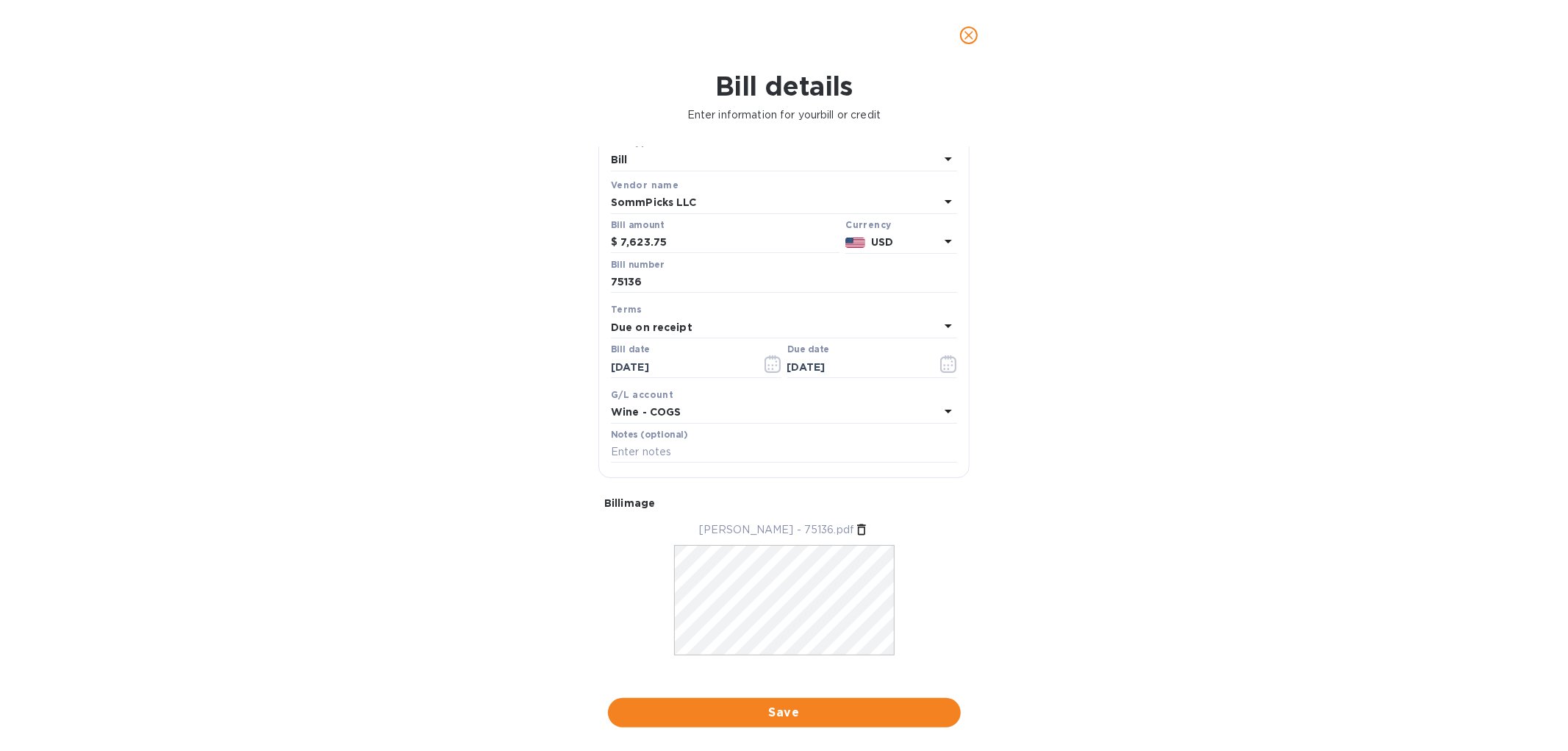
scroll to position [70, 0]
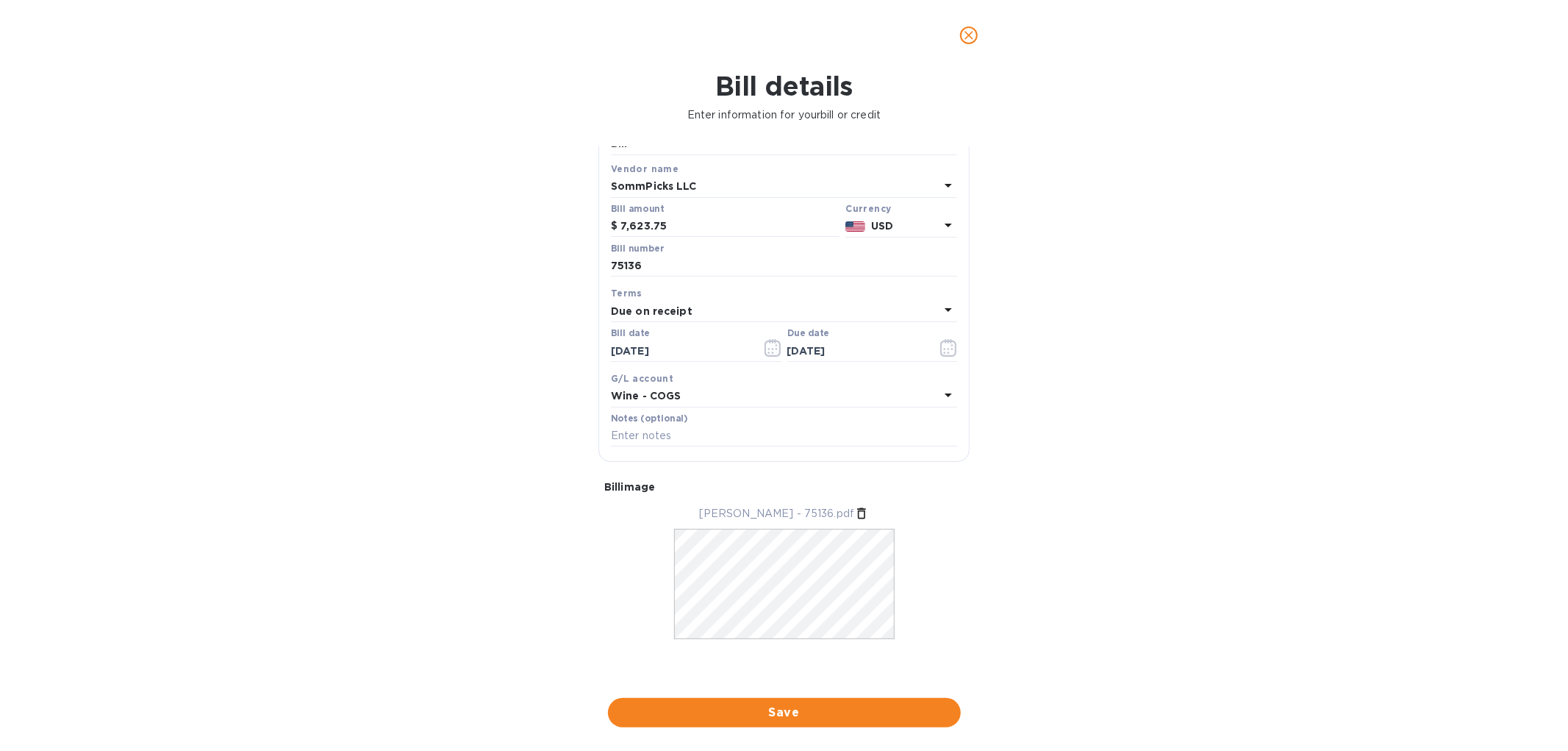
click at [776, 731] on div "Bill details Enter information for your bill or credit General information Save…" at bounding box center [784, 411] width 1568 height 681
click at [793, 710] on span "Save" at bounding box center [784, 712] width 329 height 18
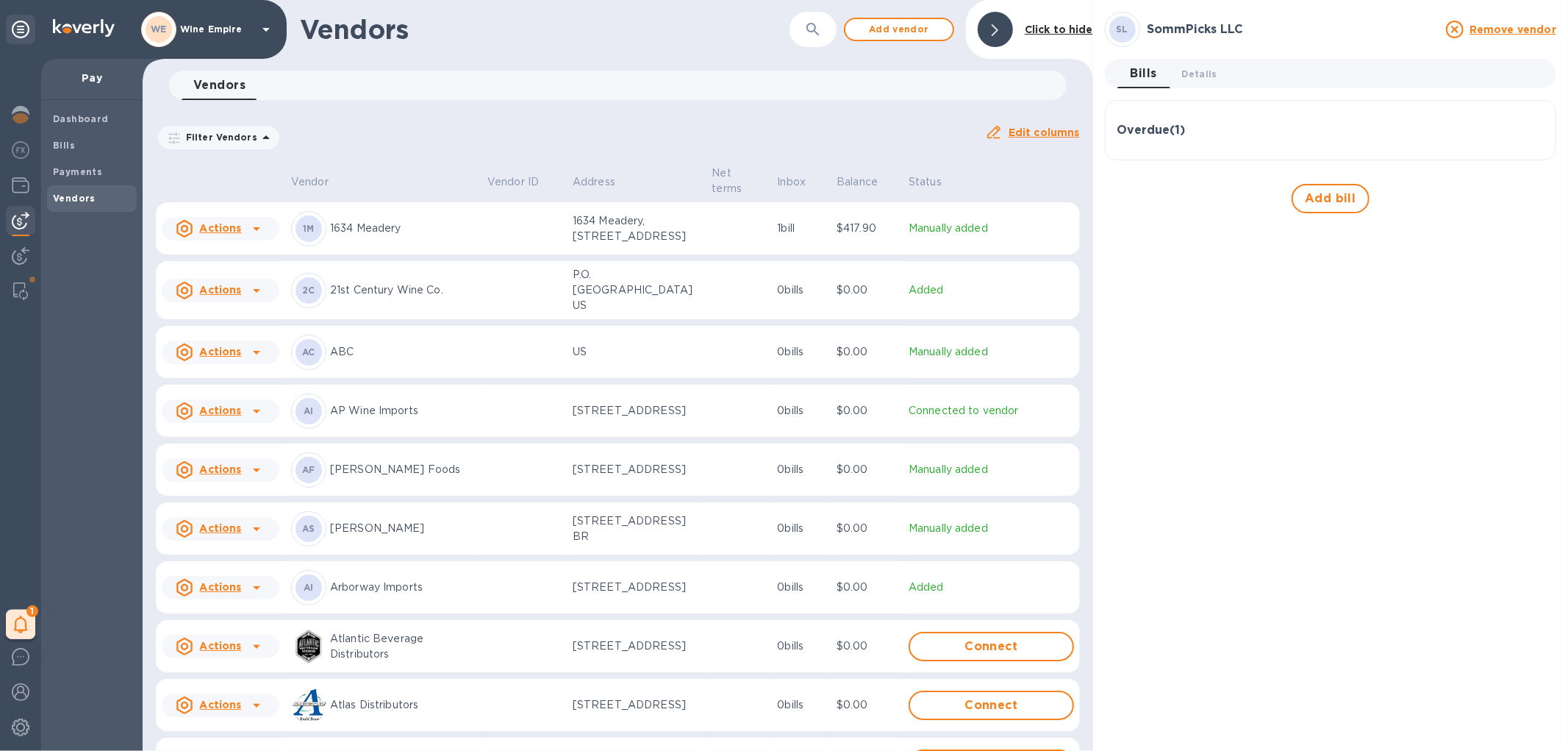
click at [819, 32] on icon "button" at bounding box center [813, 29] width 18 height 18
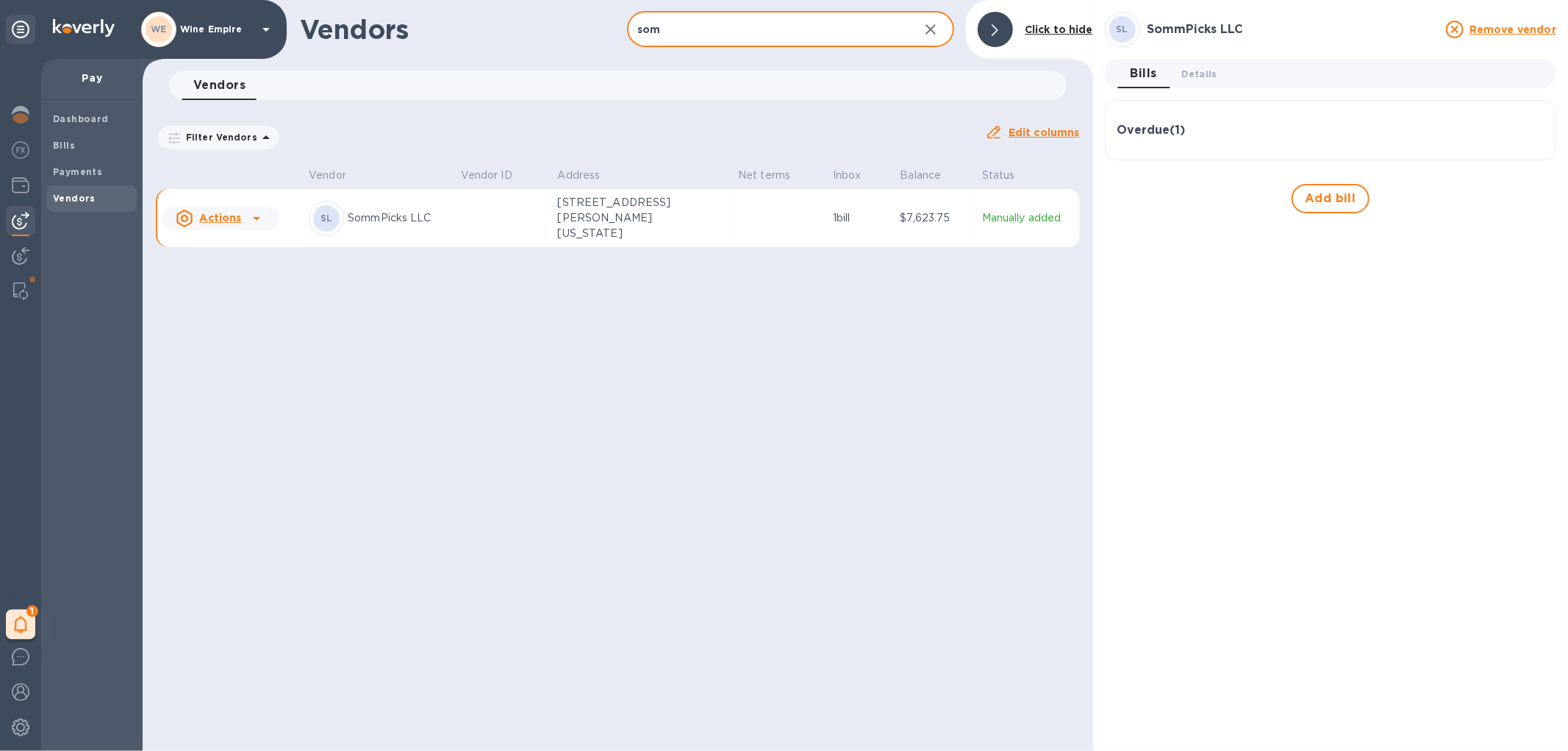
type input "som"
click at [496, 215] on td at bounding box center [504, 218] width 97 height 59
click at [1203, 70] on span "Details 0" at bounding box center [1200, 74] width 35 height 15
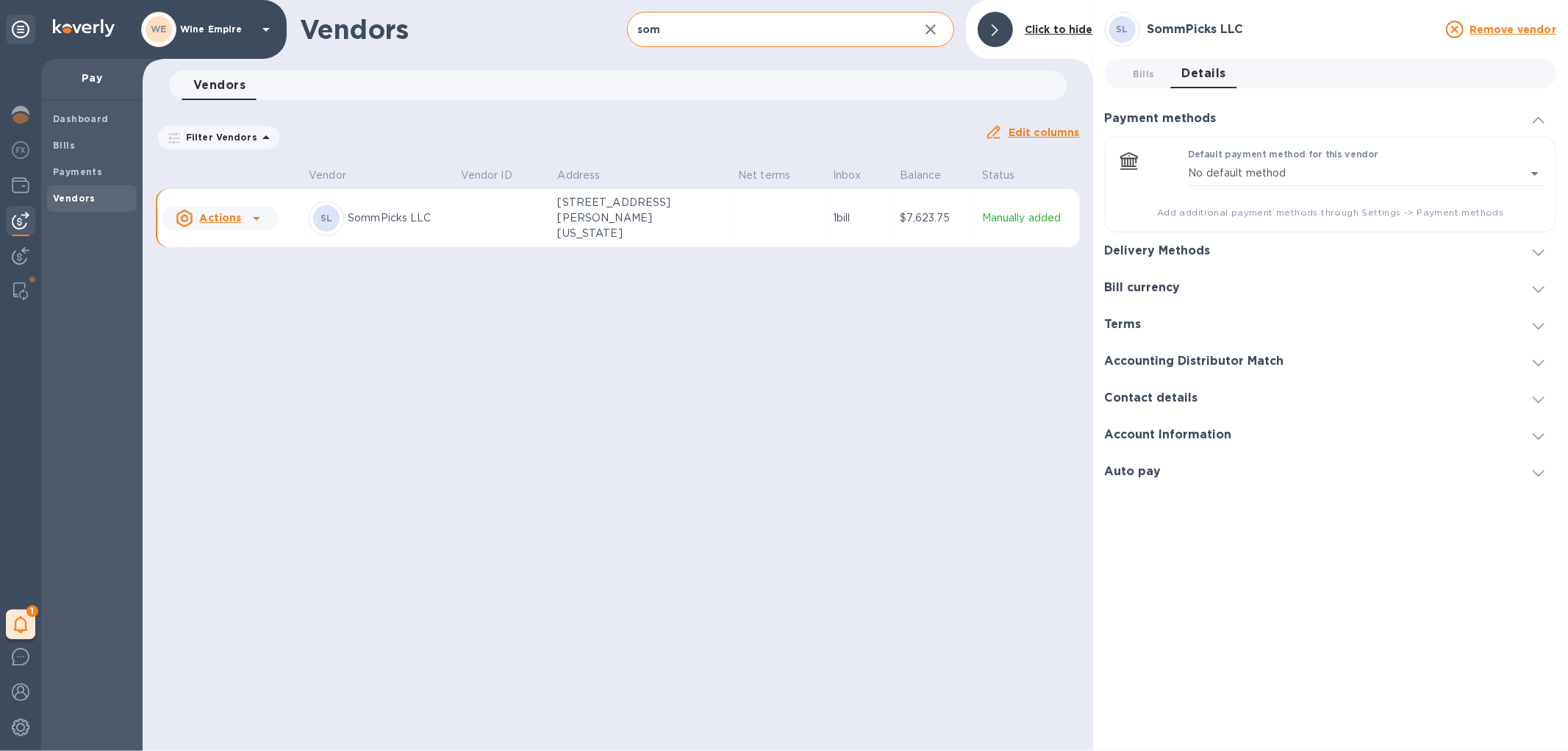
click at [1319, 254] on div "Delivery Methods" at bounding box center [1331, 251] width 452 height 37
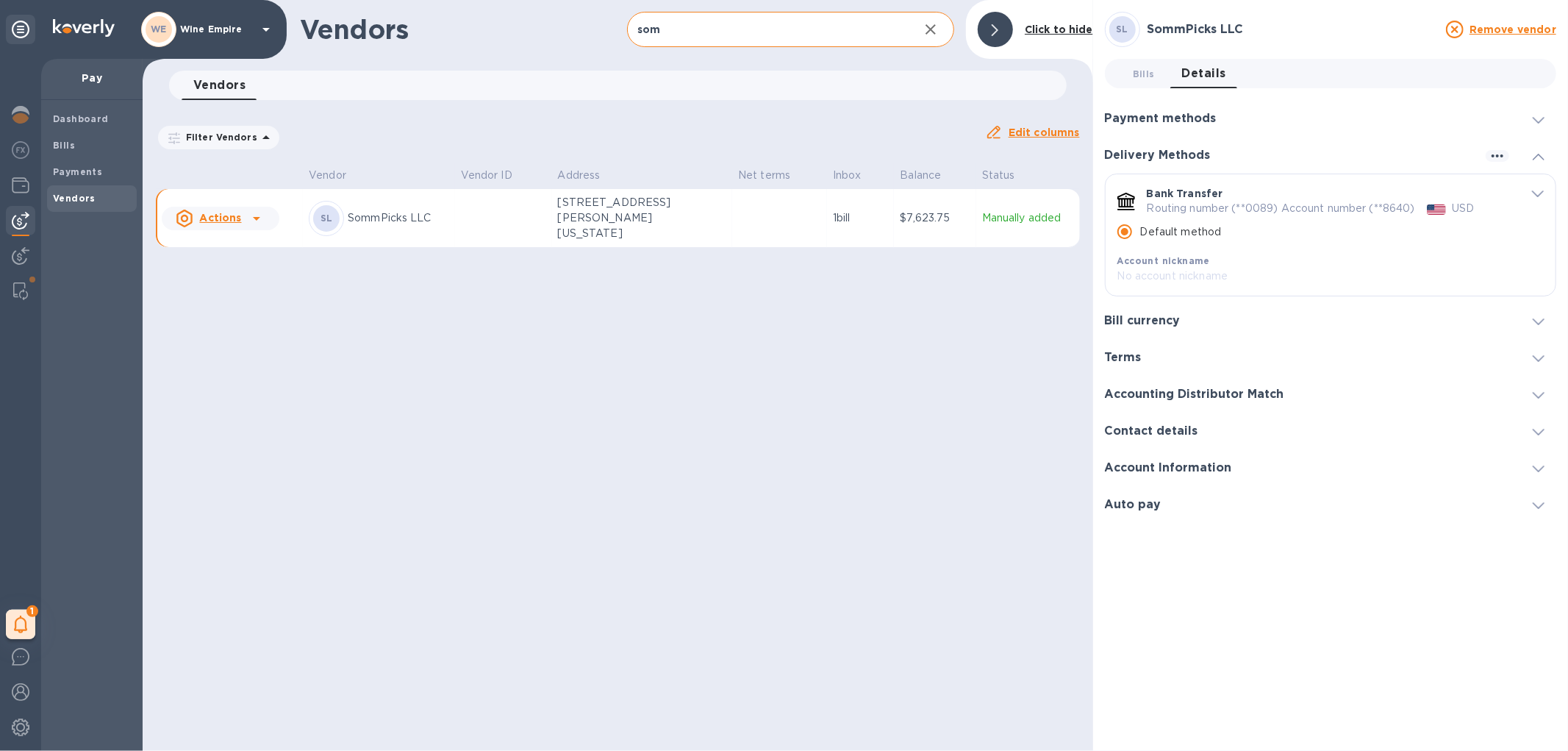
click at [1220, 464] on h3 "Account Information" at bounding box center [1169, 468] width 127 height 14
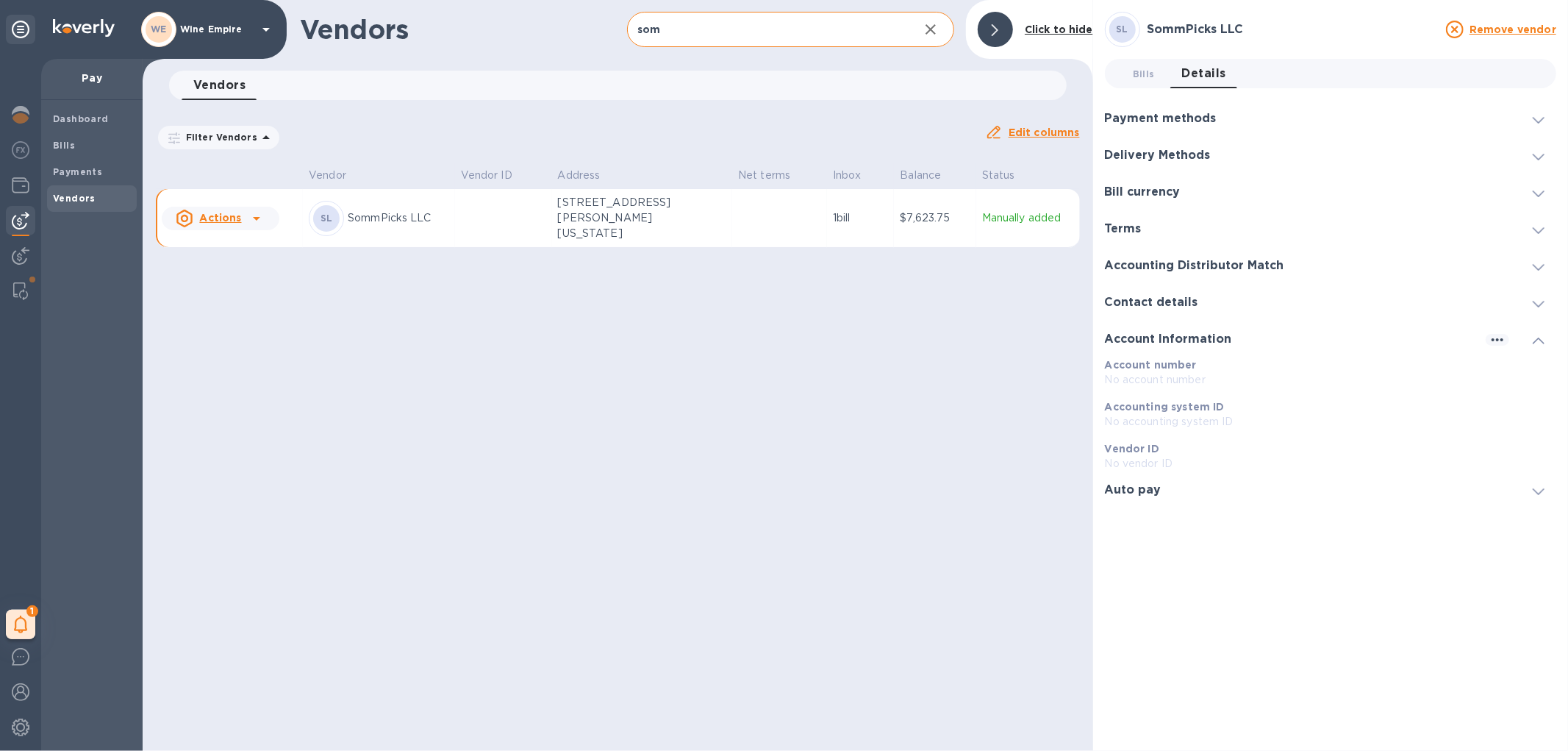
click at [758, 408] on div "Vendors som ​ Add vendor Click to hide Vendors 0 Filter Vendors Auto pay: All E…" at bounding box center [618, 376] width 950 height 751
click at [22, 116] on img at bounding box center [20, 114] width 18 height 18
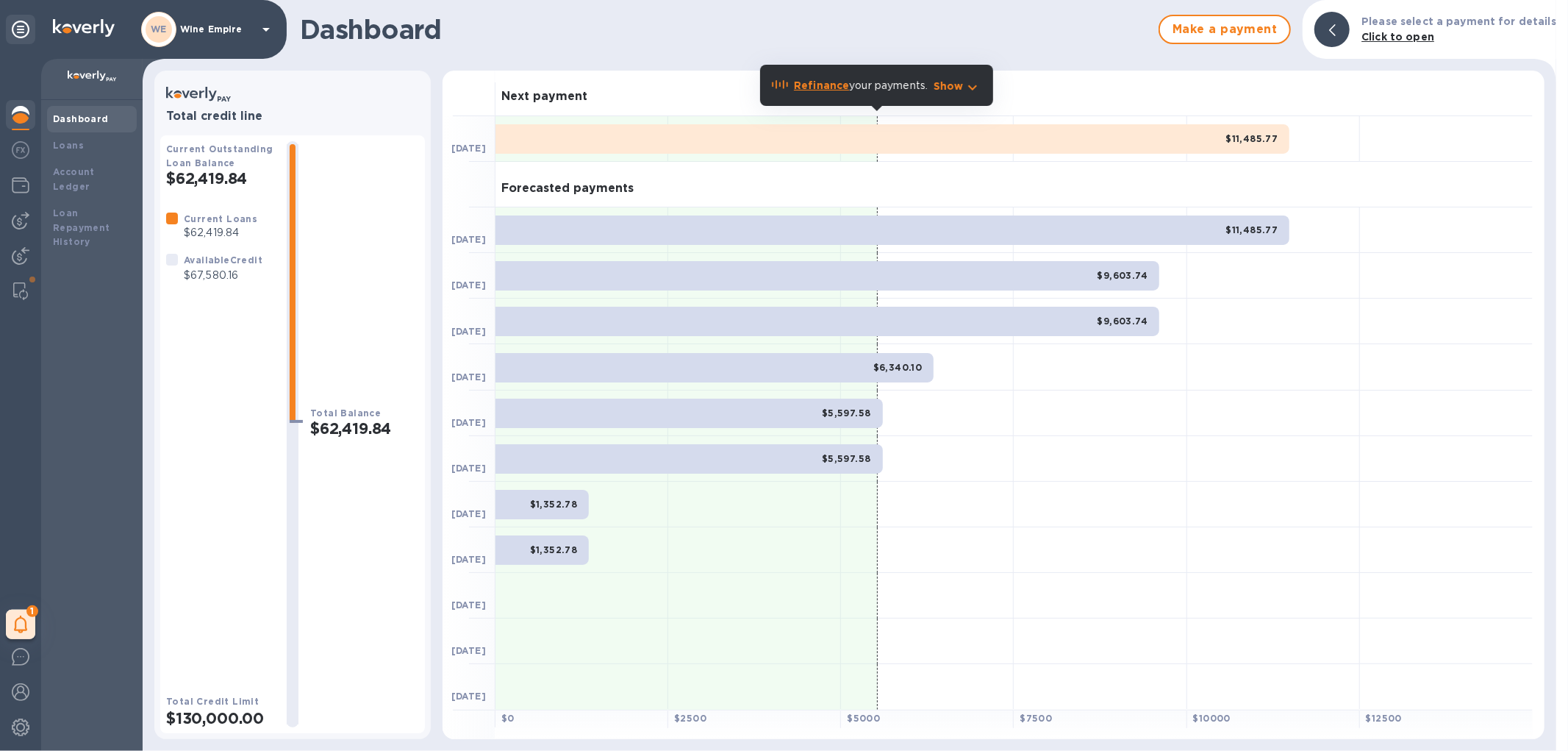
click at [826, 89] on b "Refinance" at bounding box center [821, 85] width 55 height 12
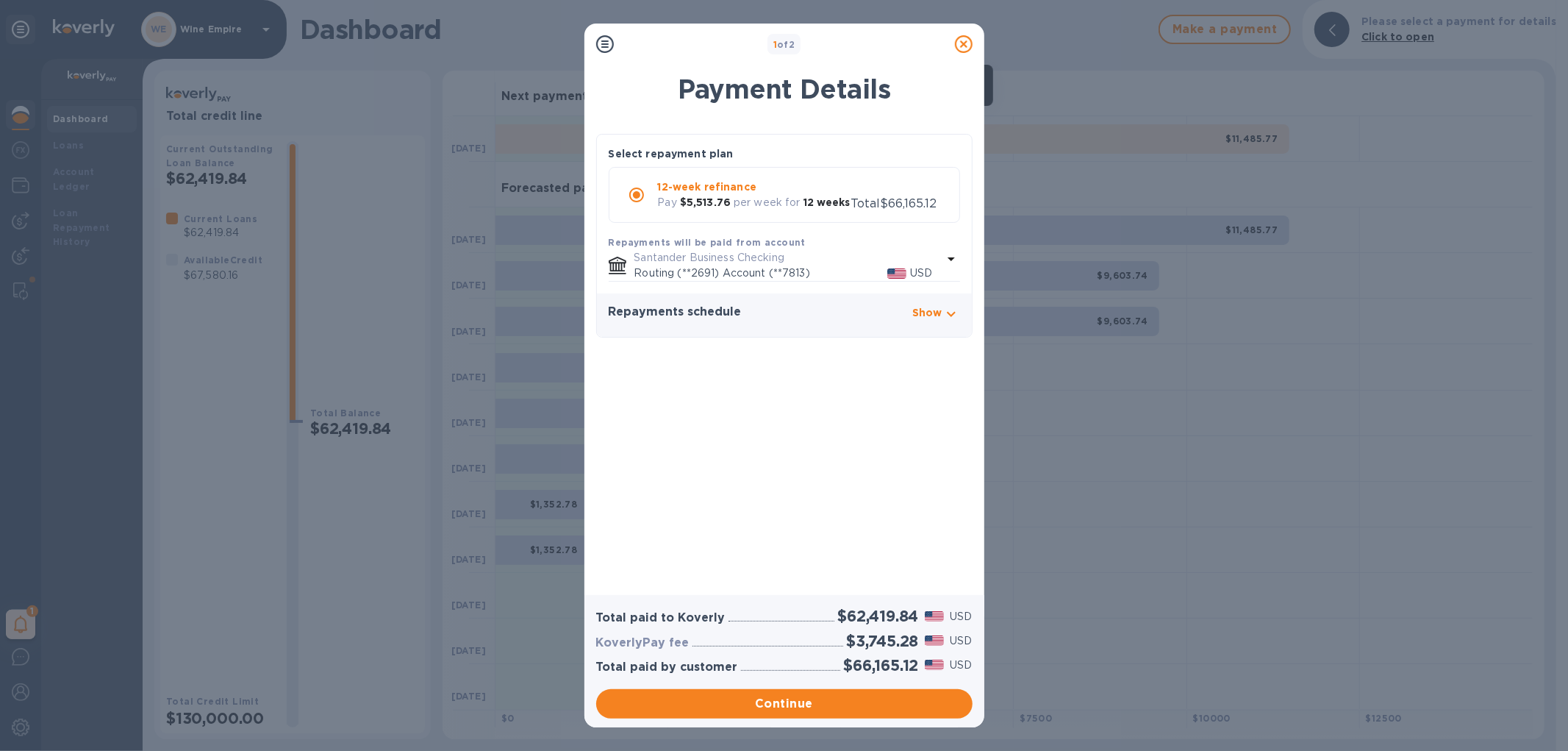
click at [965, 45] on icon at bounding box center [964, 44] width 18 height 18
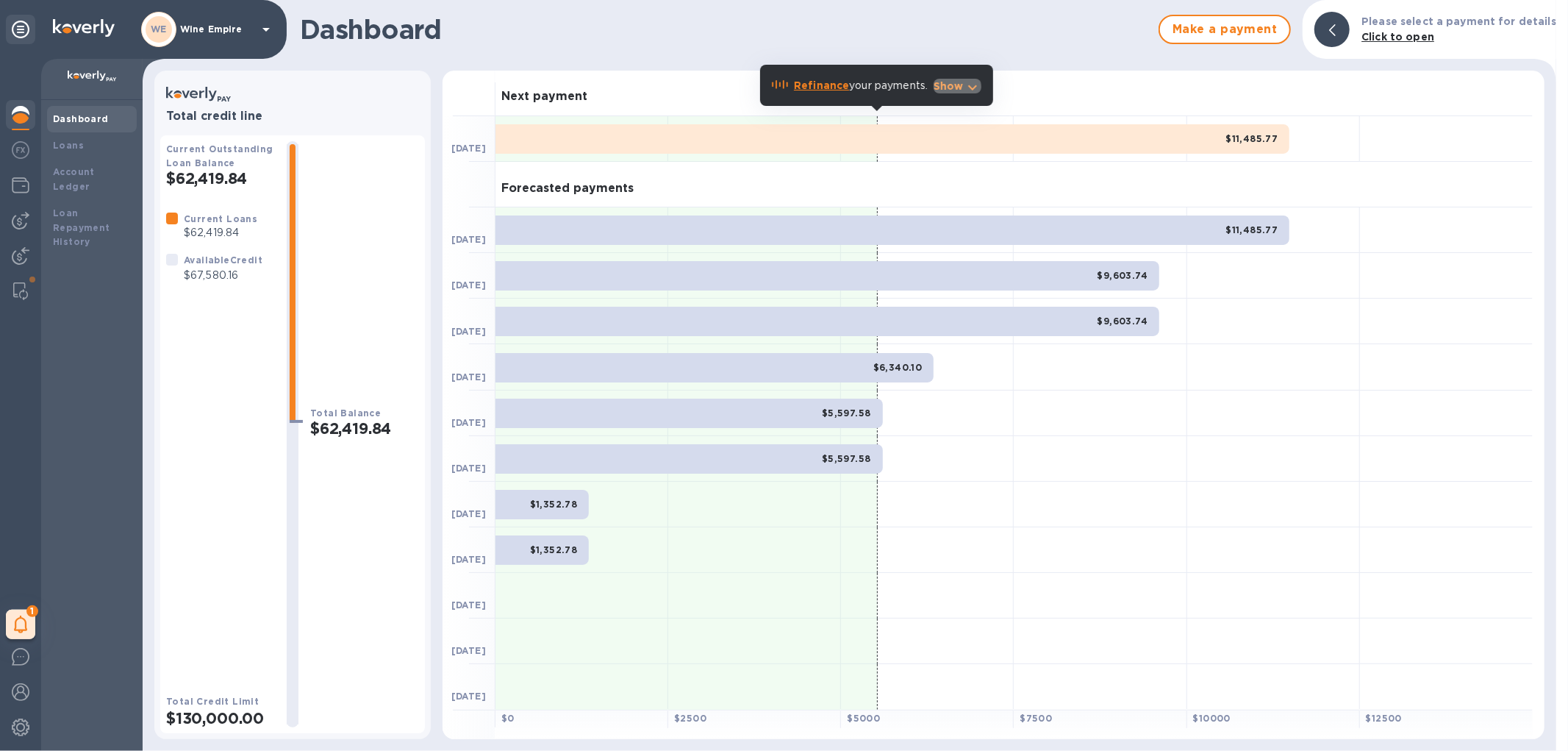
click at [947, 87] on p "Show" at bounding box center [949, 86] width 30 height 15
